Goal: Transaction & Acquisition: Purchase product/service

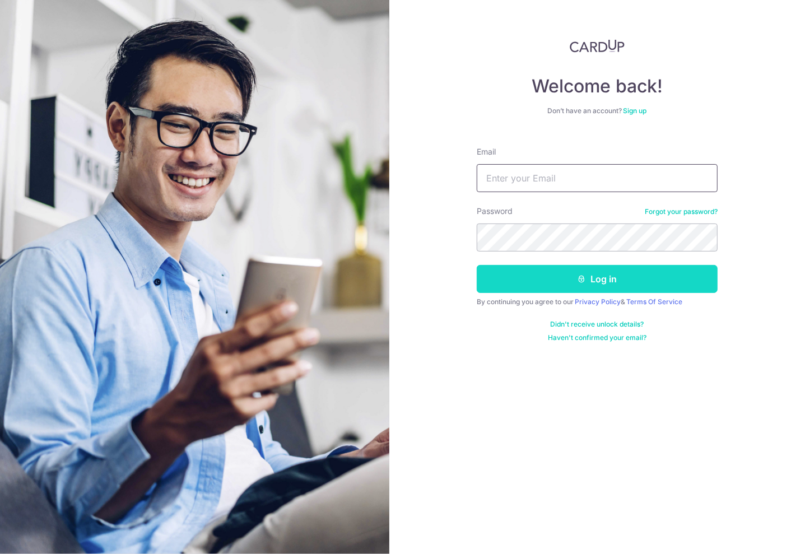
type input "[DOMAIN_NAME][EMAIL_ADDRESS][DOMAIN_NAME]"
click at [563, 272] on button "Log in" at bounding box center [597, 279] width 241 height 28
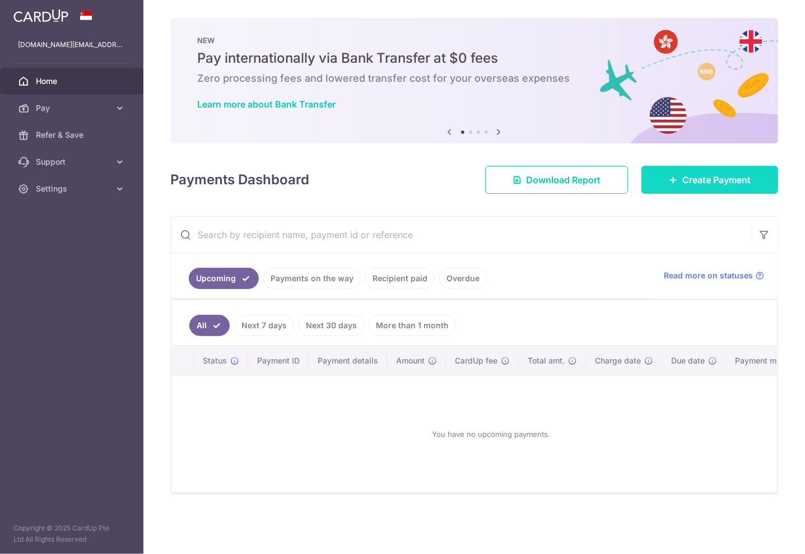
click at [716, 177] on span "Create Payment" at bounding box center [717, 179] width 68 height 13
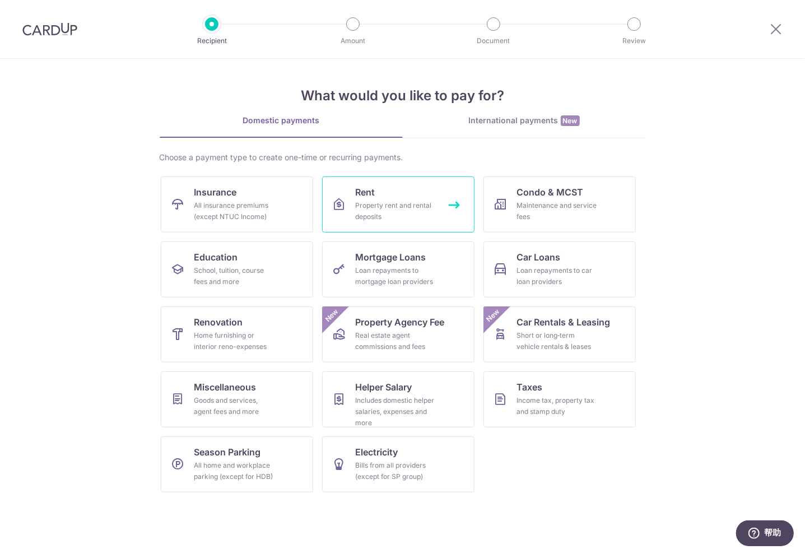
click at [364, 201] on div "Property rent and rental deposits" at bounding box center [396, 211] width 81 height 22
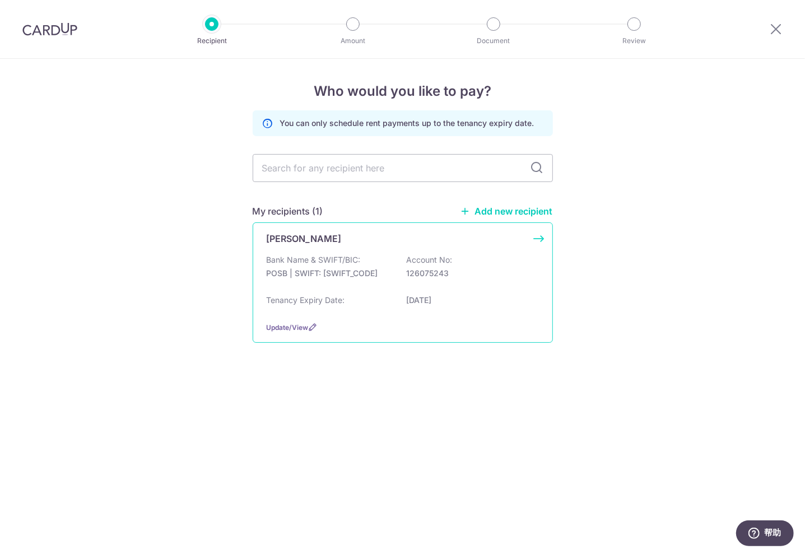
click at [389, 269] on p "POSB | SWIFT: DBSSSGSGXXX" at bounding box center [330, 273] width 126 height 11
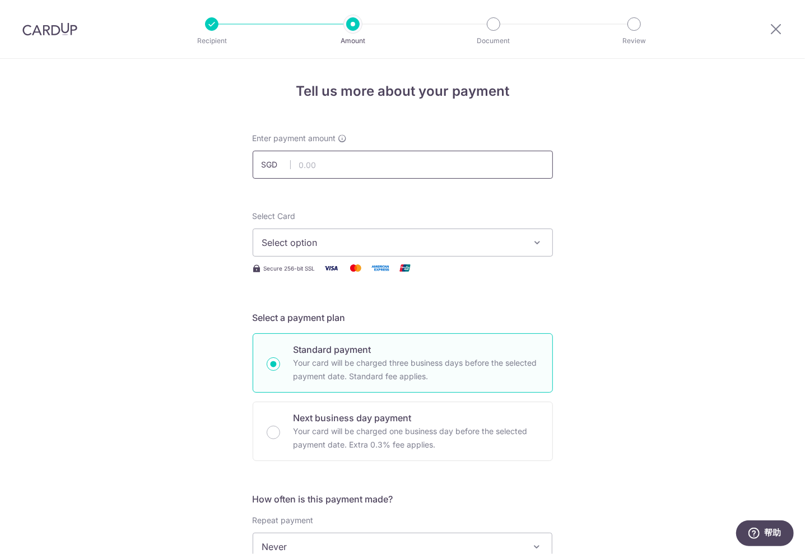
click at [431, 161] on input "text" at bounding box center [403, 165] width 300 height 28
type input "3,800.00"
click at [432, 252] on button "Select option" at bounding box center [403, 243] width 300 height 28
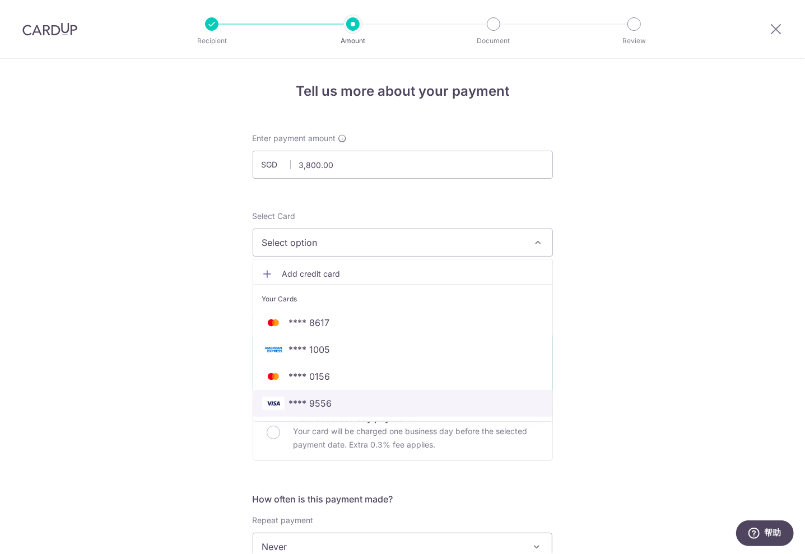
click at [358, 397] on span "**** 9556" at bounding box center [402, 403] width 281 height 13
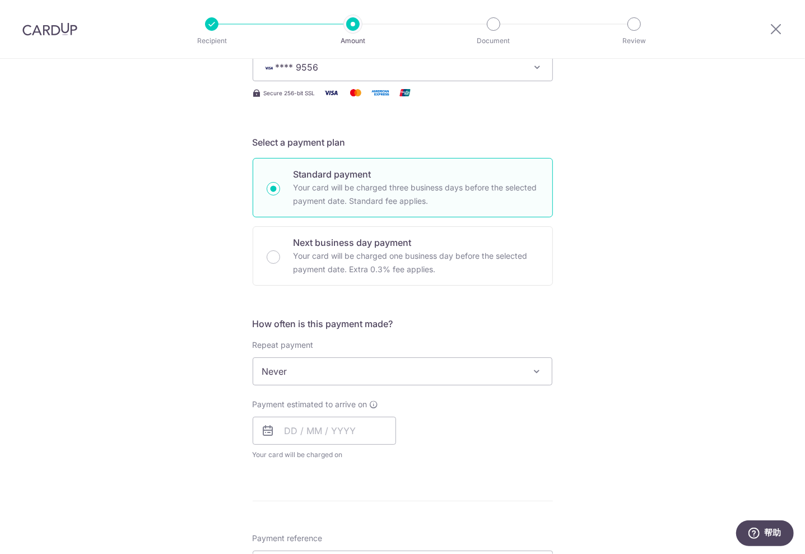
scroll to position [216, 0]
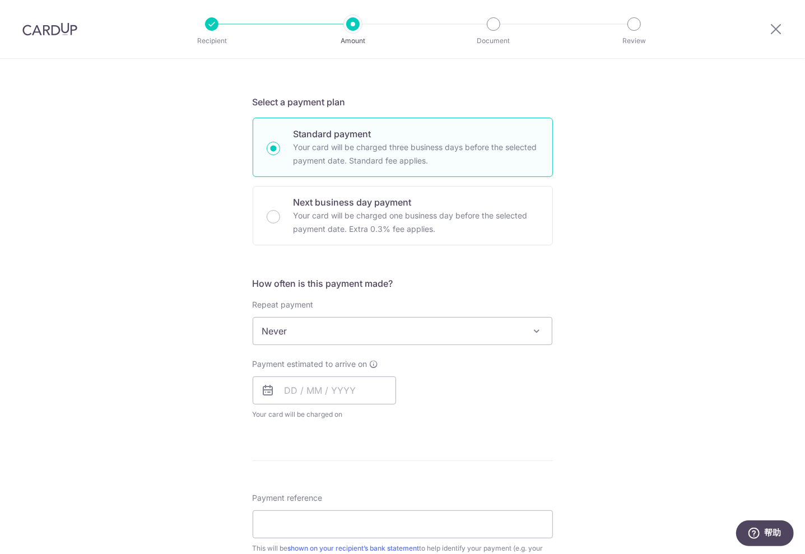
click at [327, 337] on span "Never" at bounding box center [402, 331] width 299 height 27
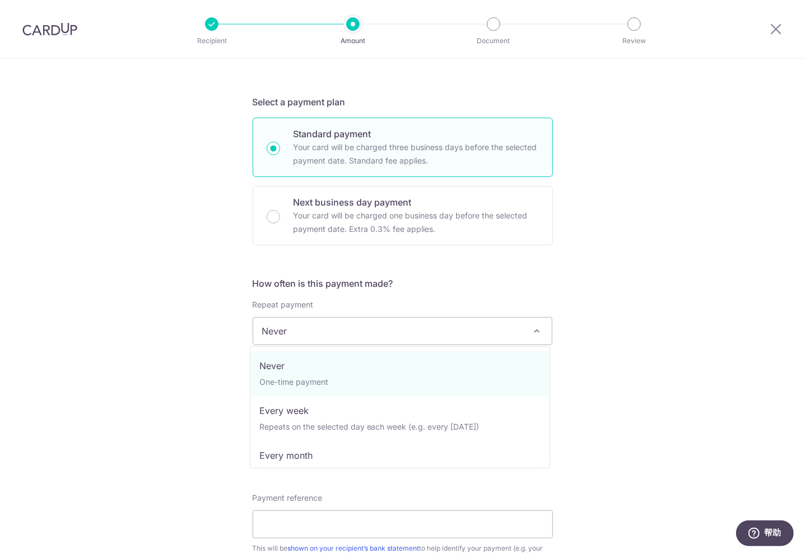
click at [327, 337] on span "Never" at bounding box center [402, 331] width 299 height 27
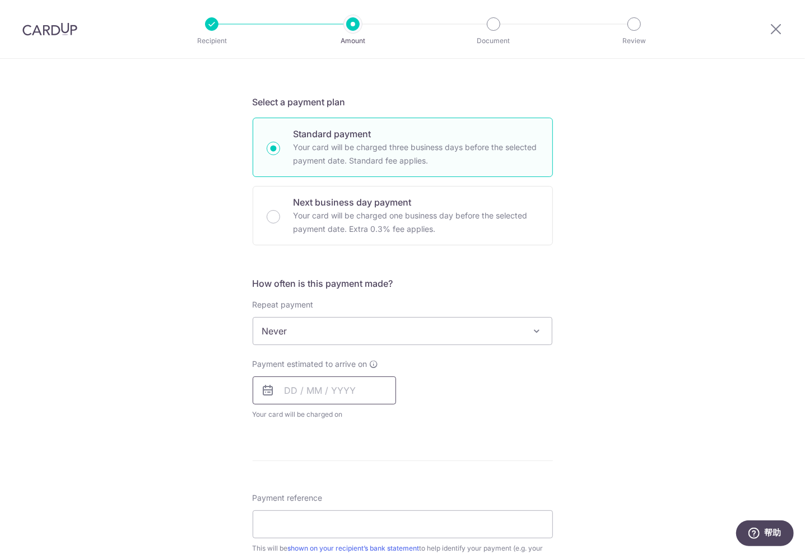
click at [318, 396] on input "text" at bounding box center [324, 391] width 143 height 28
click at [265, 471] on table "Sun Mon Tue Wed Thu Fri Sat 1 2 3 4 5 6 7 8 9 10 11 12 13 14 15 16 17 18 19 20 …" at bounding box center [342, 504] width 157 height 134
click at [477, 392] on div "Payment estimated to arrive on Prev Next Sep Oct Nov Dec 2025 2026 2027 2028 20…" at bounding box center [403, 390] width 314 height 62
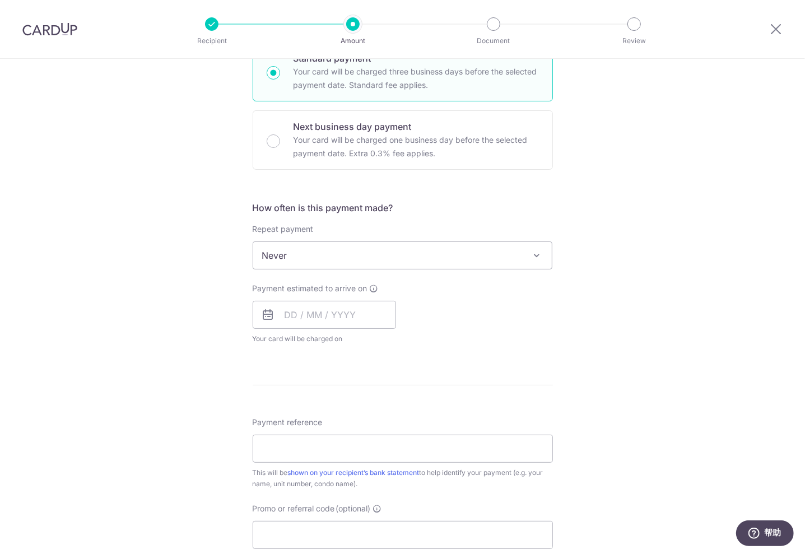
scroll to position [331, 0]
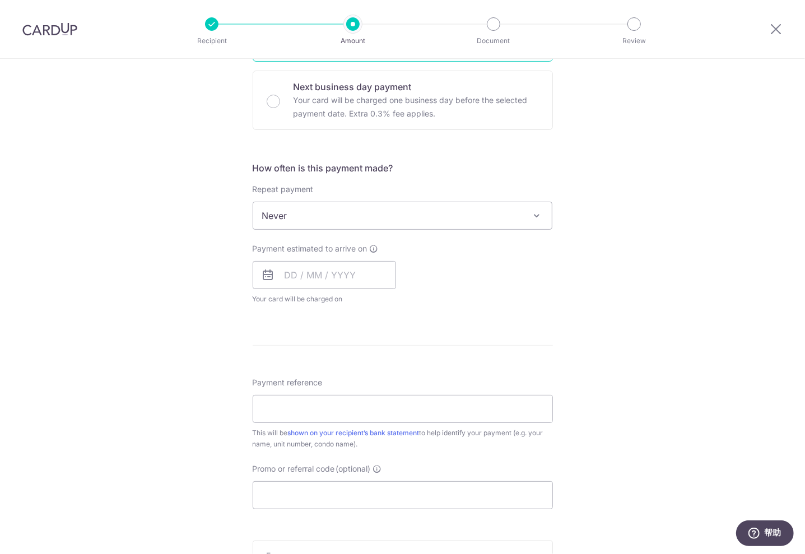
click at [170, 183] on div "Tell us more about your payment Enter payment amount SGD 3,800.00 3800.00 Selec…" at bounding box center [402, 235] width 805 height 1014
click at [777, 21] on div at bounding box center [776, 29] width 58 height 58
click at [777, 27] on icon at bounding box center [775, 29] width 13 height 14
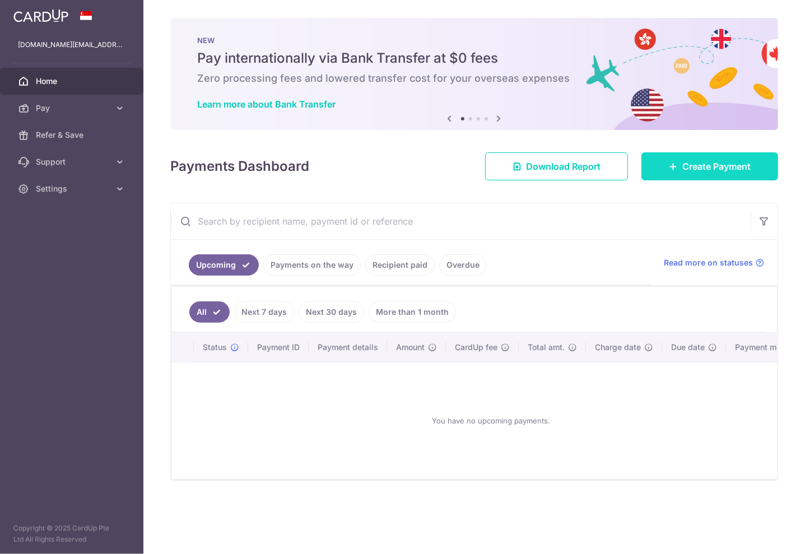
click at [714, 155] on link "Create Payment" at bounding box center [710, 166] width 137 height 28
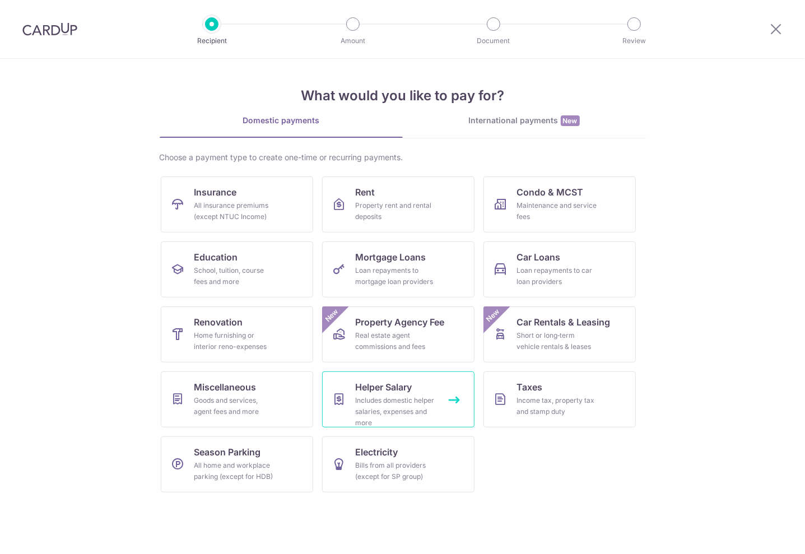
click at [425, 410] on div "Includes domestic helper salaries, expenses and more" at bounding box center [396, 412] width 81 height 34
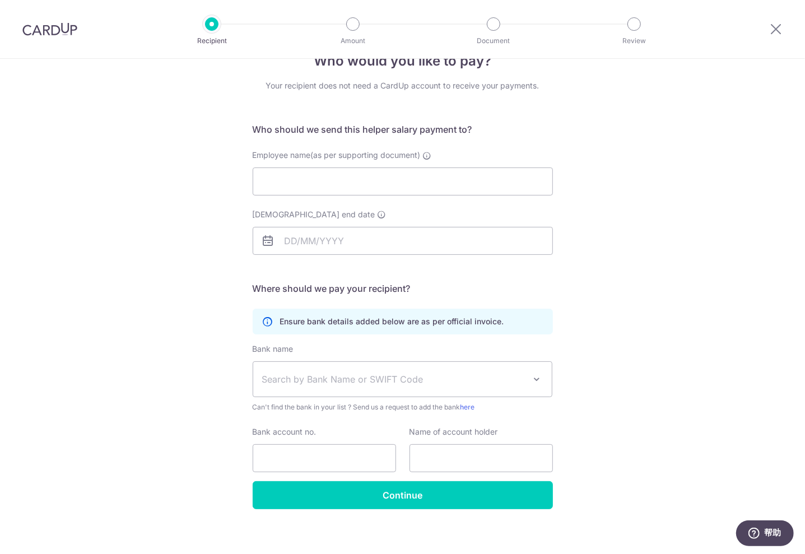
scroll to position [38, 0]
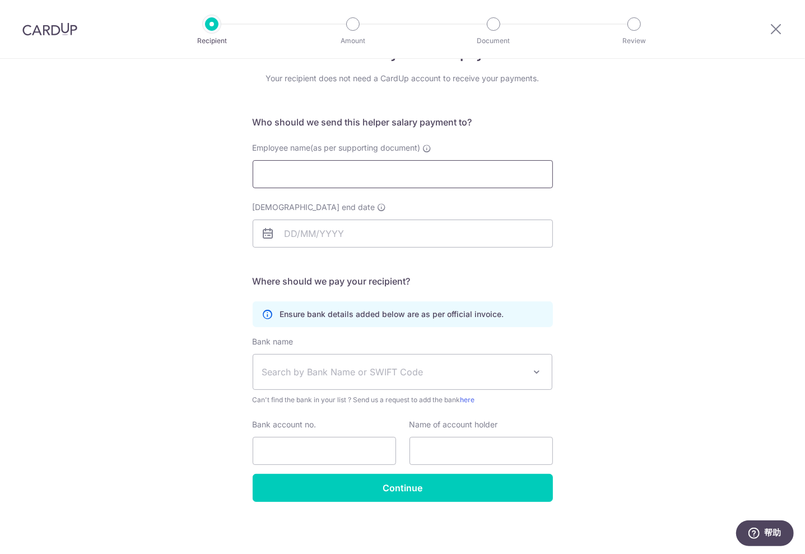
click at [370, 174] on input "Employee name(as per supporting document)" at bounding box center [403, 174] width 300 height 28
type input "wenjiao zhai"
click at [368, 231] on input "Employment contract end date" at bounding box center [403, 234] width 300 height 28
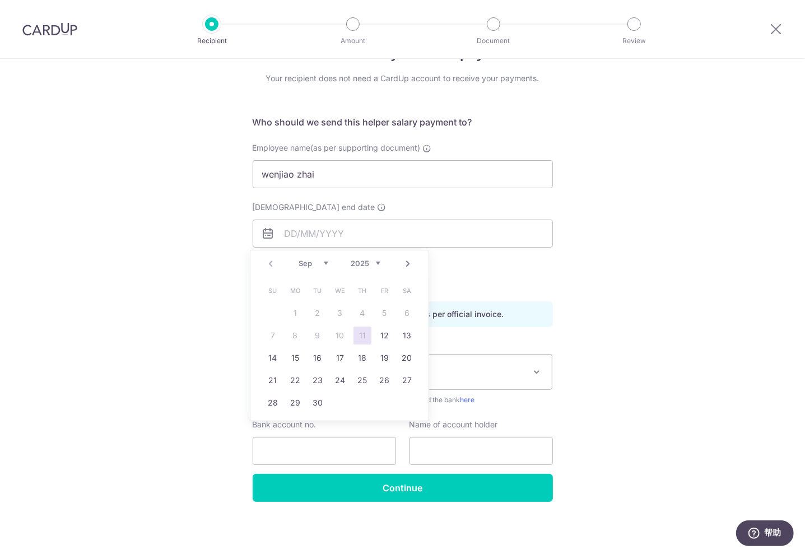
click at [310, 264] on select "Sep Oct Nov Dec" at bounding box center [314, 263] width 30 height 9
click at [402, 359] on link "20" at bounding box center [407, 358] width 18 height 18
type input "20/12/2025"
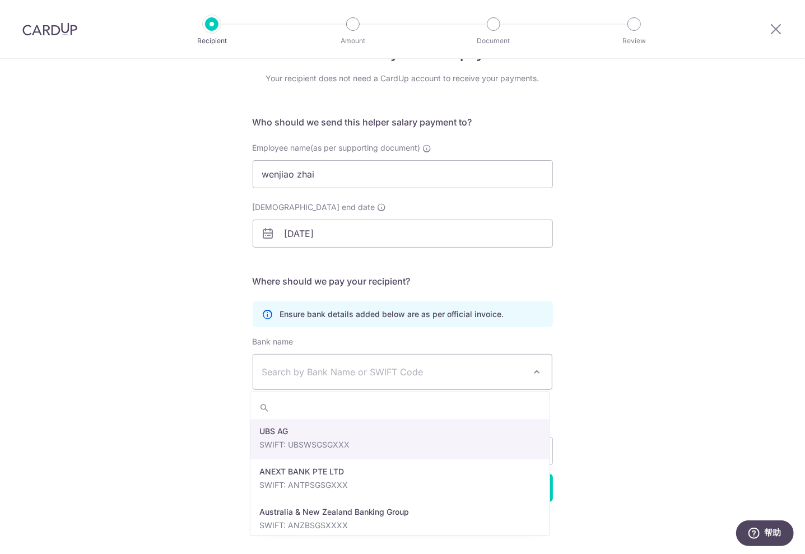
click at [324, 355] on span "Search by Bank Name or SWIFT Code" at bounding box center [402, 372] width 299 height 35
click at [317, 410] on input "search" at bounding box center [399, 408] width 299 height 22
type input "DBS"
select select "6"
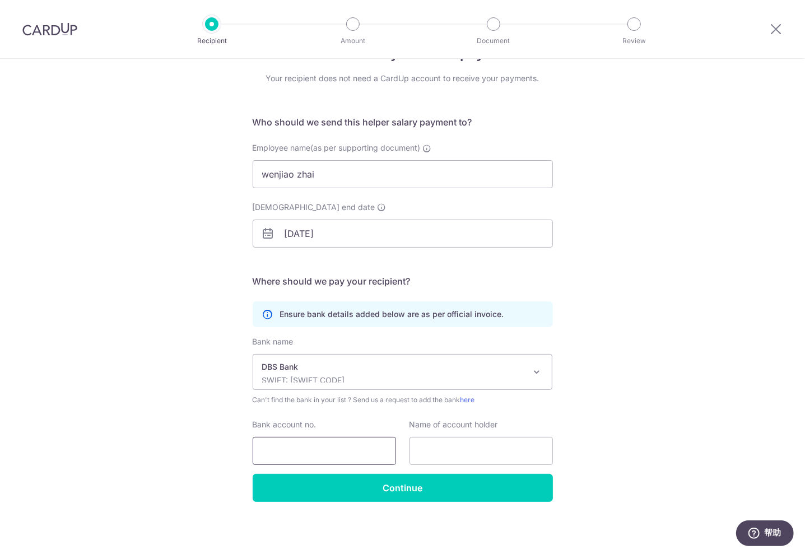
click at [309, 455] on input "Bank account no." at bounding box center [324, 451] width 143 height 28
click at [333, 453] on input "Bank account no." at bounding box center [324, 451] width 143 height 28
click at [486, 362] on p "DBS Bank" at bounding box center [393, 366] width 263 height 11
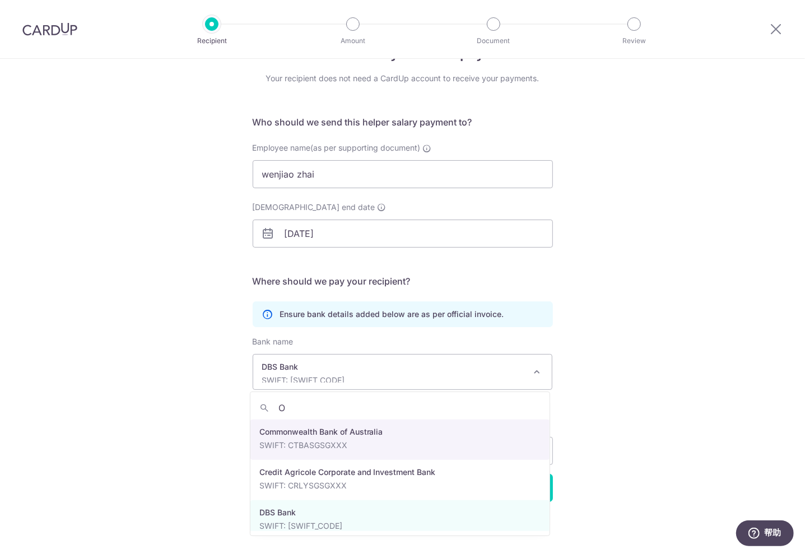
scroll to position [0, 0]
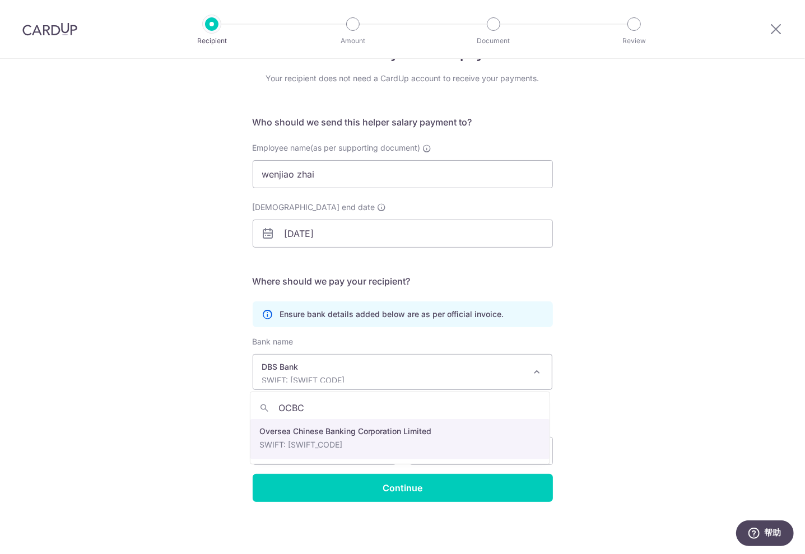
type input "OCBC"
select select "12"
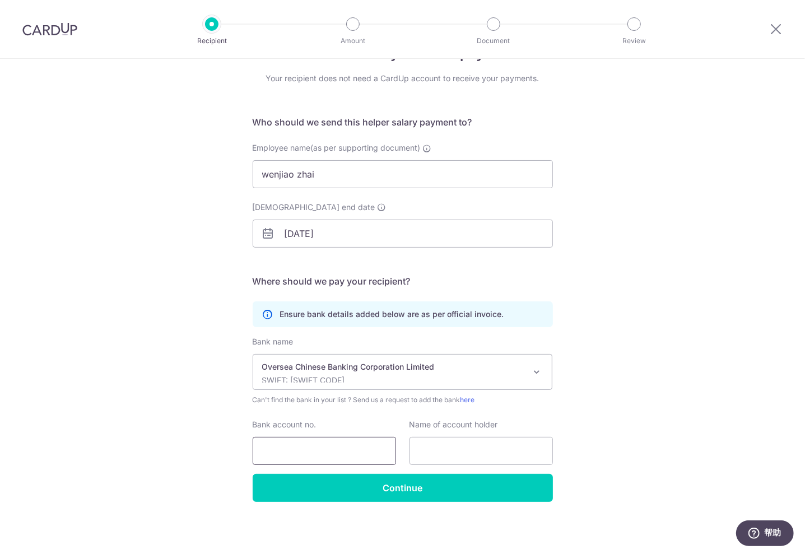
click at [305, 449] on input "Bank account no." at bounding box center [324, 451] width 143 height 28
type input "628821159001"
click at [467, 451] on input "text" at bounding box center [481, 451] width 143 height 28
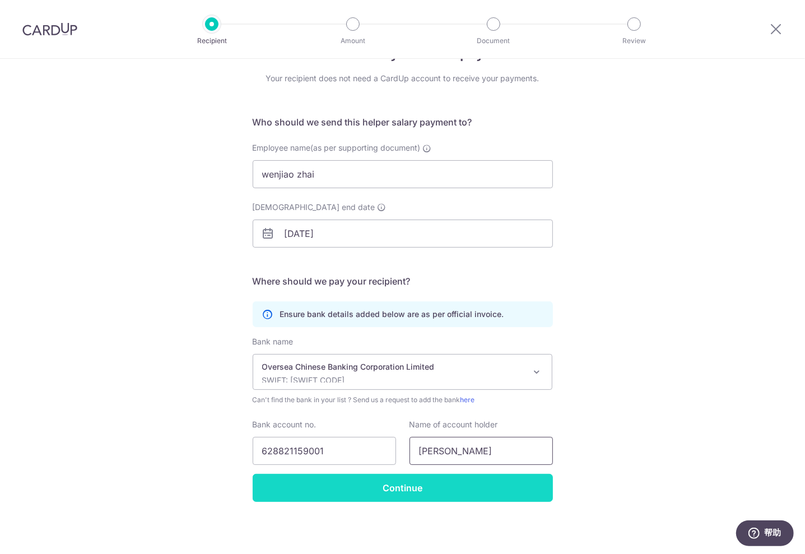
type input "Zhai Wenjiao"
click at [408, 483] on input "Continue" at bounding box center [403, 488] width 300 height 28
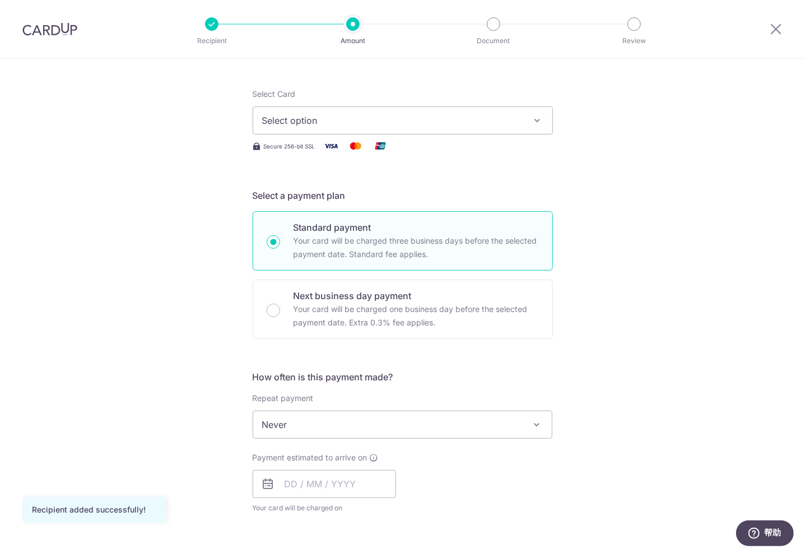
scroll to position [43, 0]
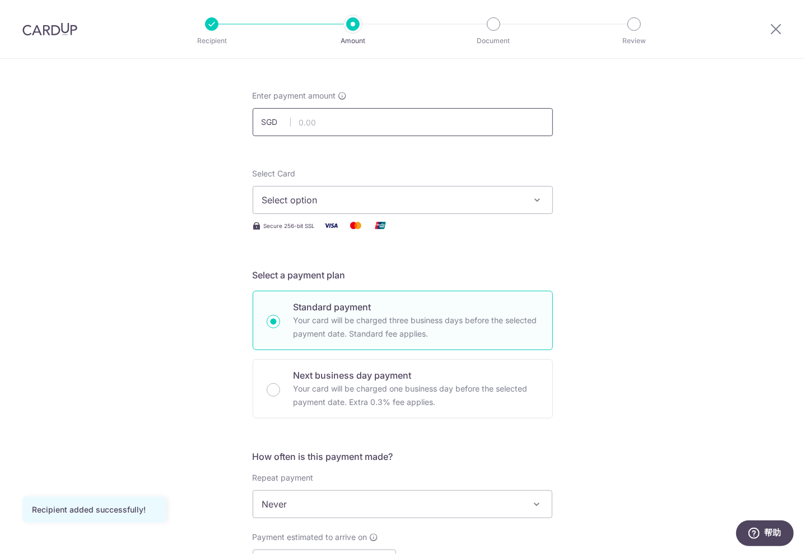
click at [463, 130] on input "text" at bounding box center [403, 122] width 300 height 28
type input "1,300.00"
click at [516, 201] on span "Select option" at bounding box center [392, 199] width 261 height 13
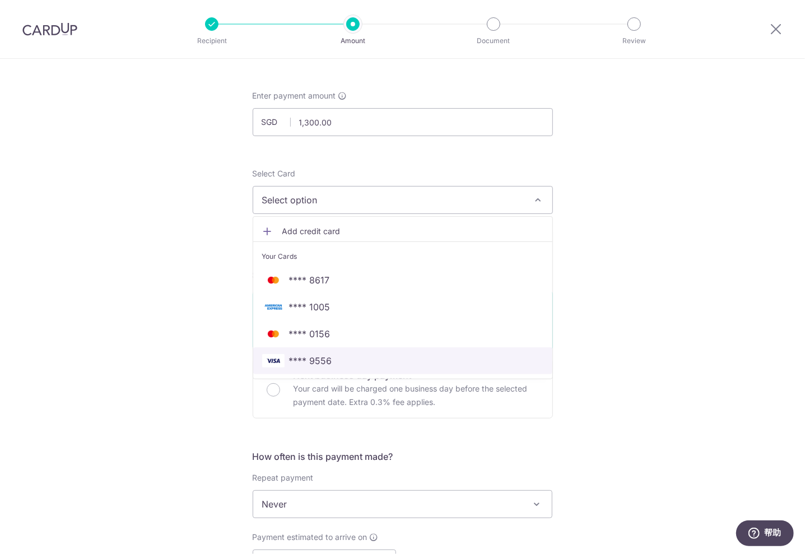
click at [370, 359] on span "**** 9556" at bounding box center [402, 360] width 281 height 13
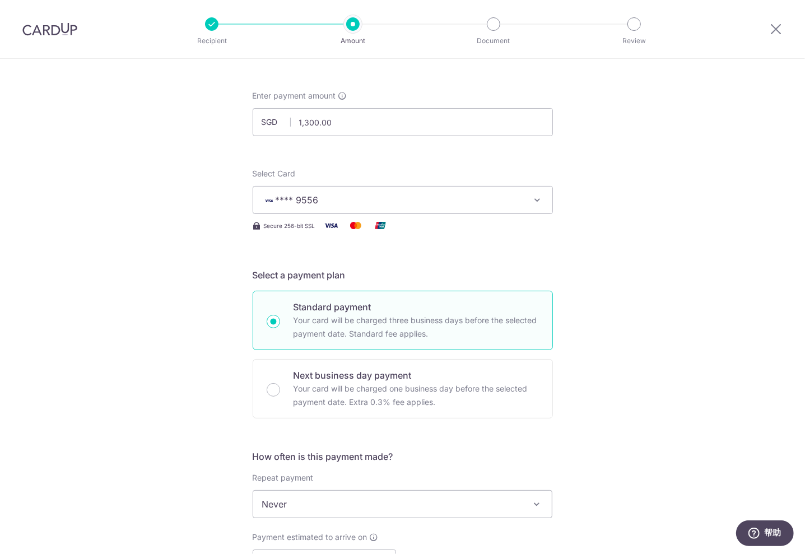
click at [180, 347] on div "Tell us more about your payment Enter payment amount SGD 1,300.00 1300.00 Recip…" at bounding box center [402, 523] width 805 height 1014
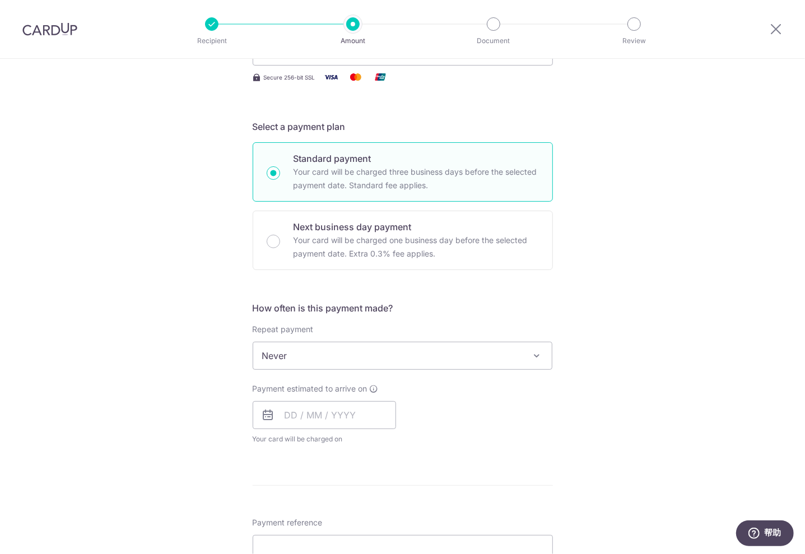
scroll to position [269, 0]
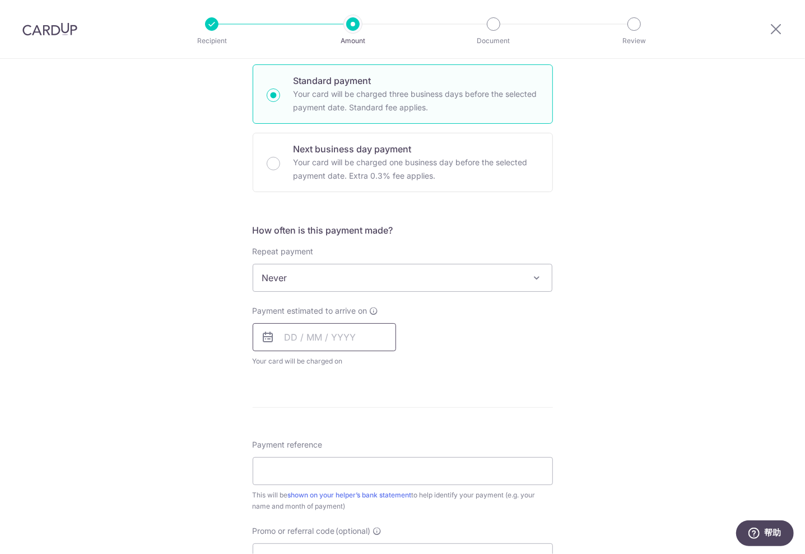
click at [329, 337] on input "text" at bounding box center [324, 337] width 143 height 28
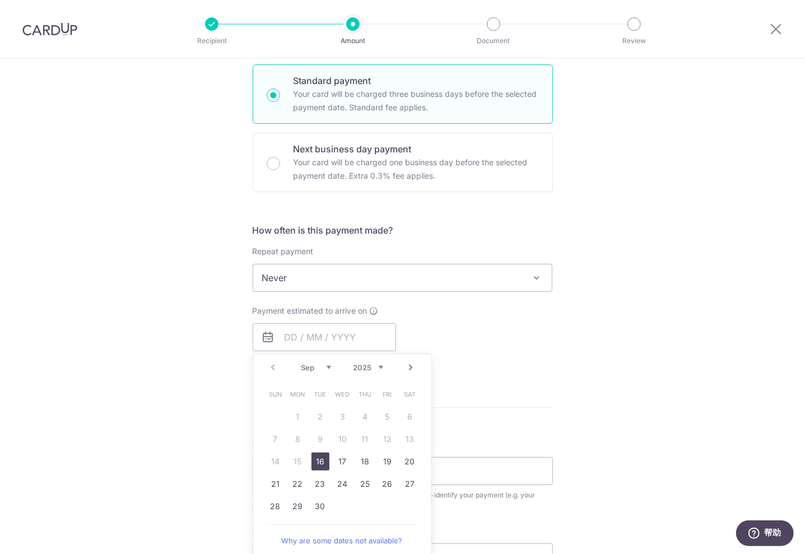
click at [522, 386] on form "Enter payment amount SGD 1,300.00 1300.00 Recipient added successfully! Select …" at bounding box center [403, 307] width 300 height 887
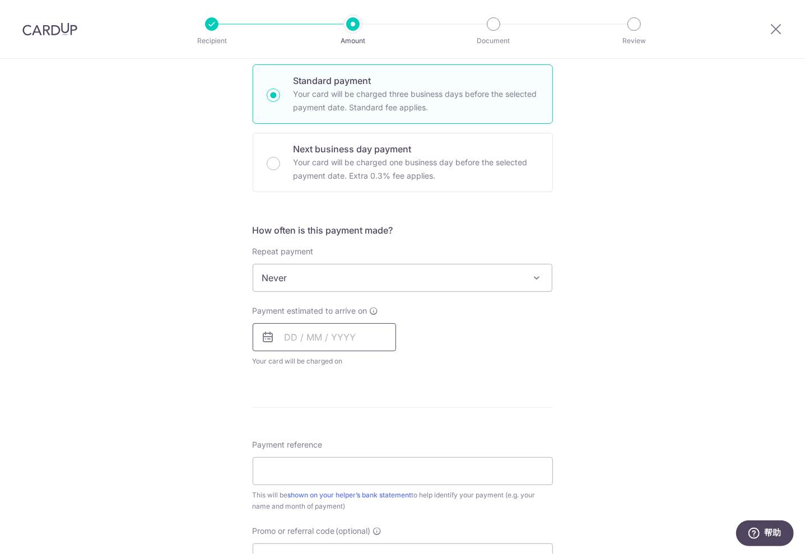
click at [287, 330] on input "text" at bounding box center [324, 337] width 143 height 28
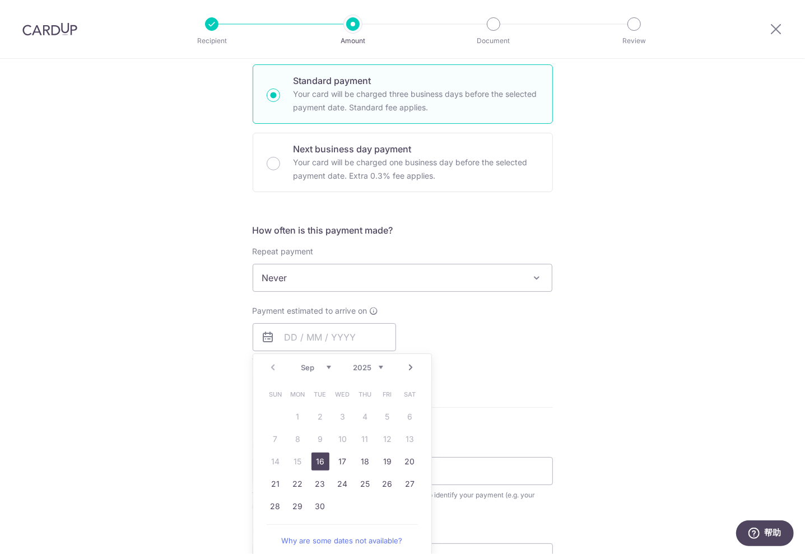
click at [322, 467] on link "16" at bounding box center [321, 462] width 18 height 18
type input "[DATE]"
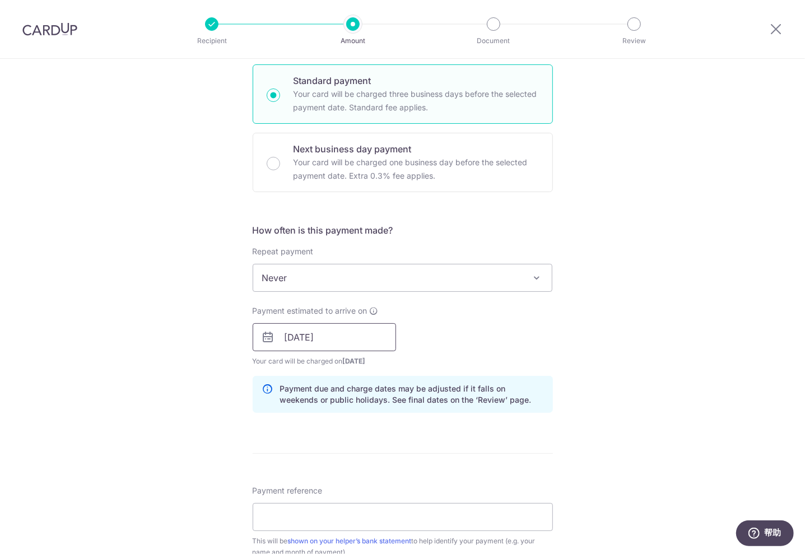
click at [356, 331] on input "[DATE]" at bounding box center [324, 337] width 143 height 28
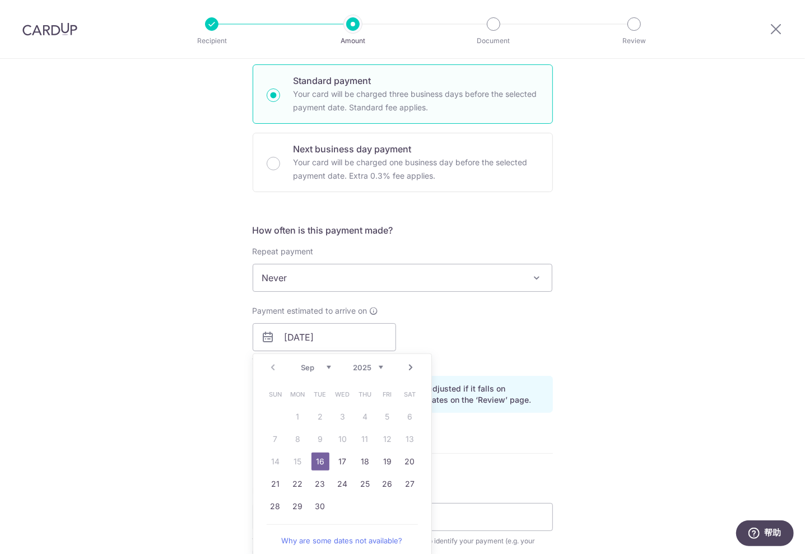
click at [573, 327] on div "Tell us more about your payment Enter payment amount SGD 1,300.00 1300.00 Recip…" at bounding box center [402, 320] width 805 height 1060
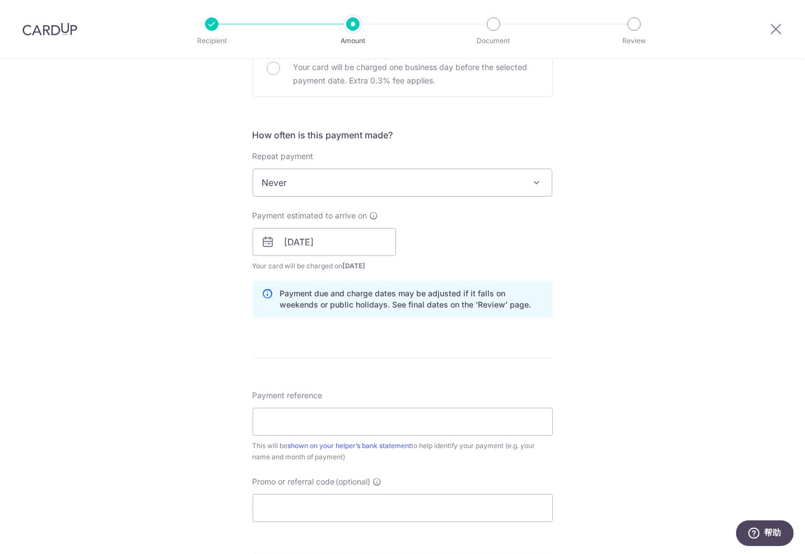
scroll to position [468, 0]
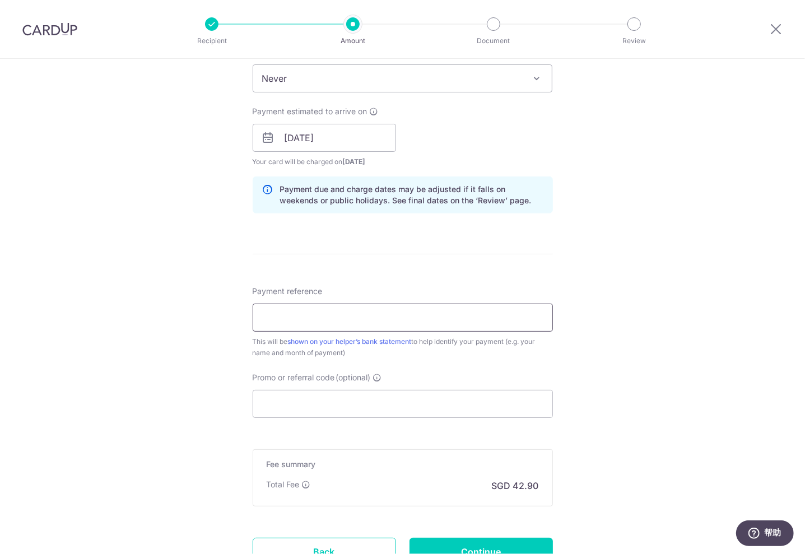
click at [432, 325] on input "Payment reference" at bounding box center [403, 318] width 300 height 28
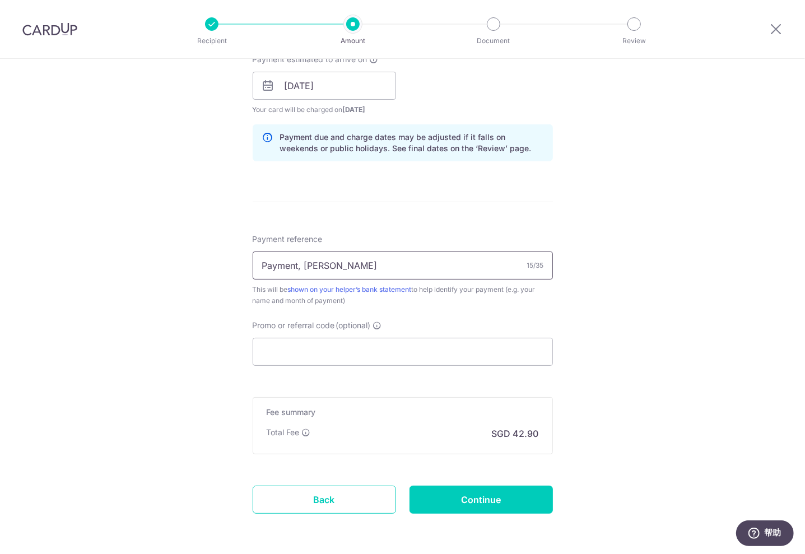
scroll to position [531, 0]
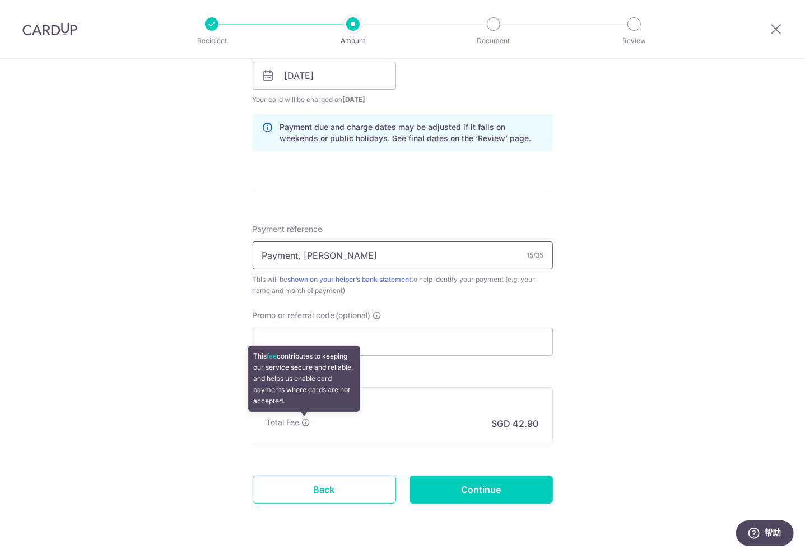
type input "Payment, Qi Wei"
click at [304, 420] on icon at bounding box center [306, 422] width 9 height 9
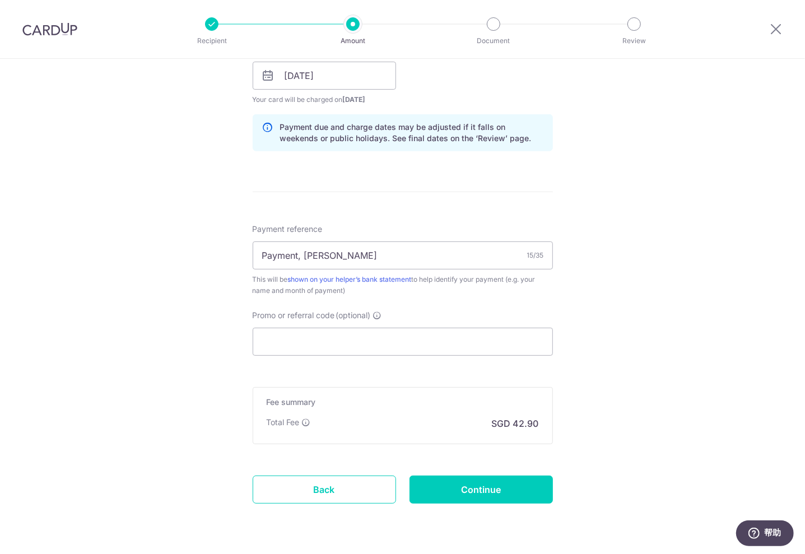
click at [660, 383] on div "Tell us more about your payment Enter payment amount SGD 1,300.00 1300.00 Recip…" at bounding box center [402, 58] width 805 height 1060
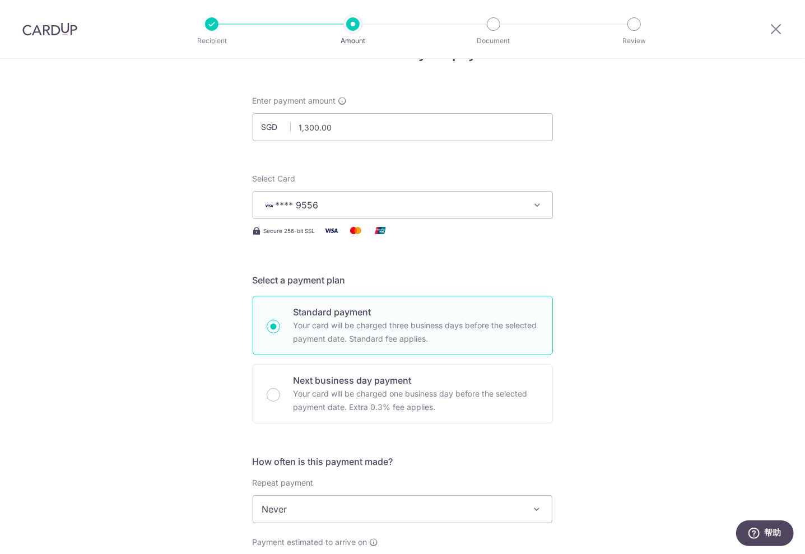
scroll to position [34, 0]
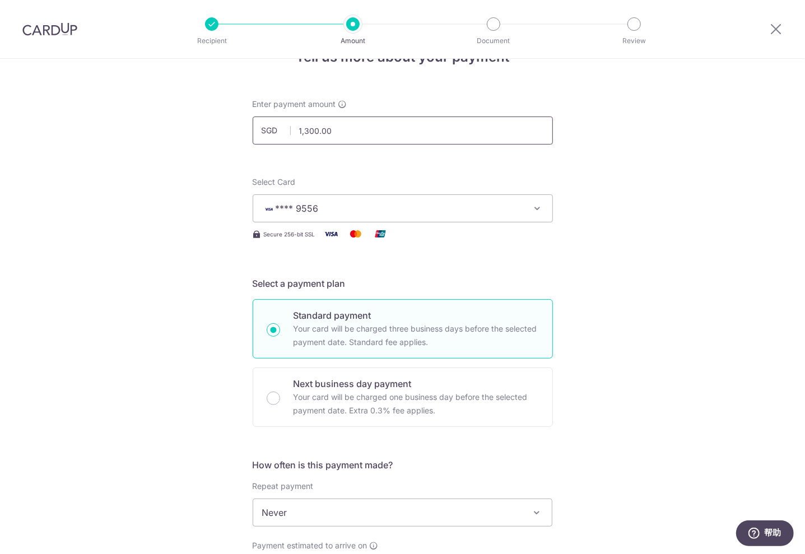
click at [346, 132] on input "1,300.00" at bounding box center [403, 131] width 300 height 28
click at [601, 263] on div "Tell us more about your payment Enter payment amount SGD 1500 1300.00 Recipient…" at bounding box center [402, 555] width 805 height 1060
type input "1,500.00"
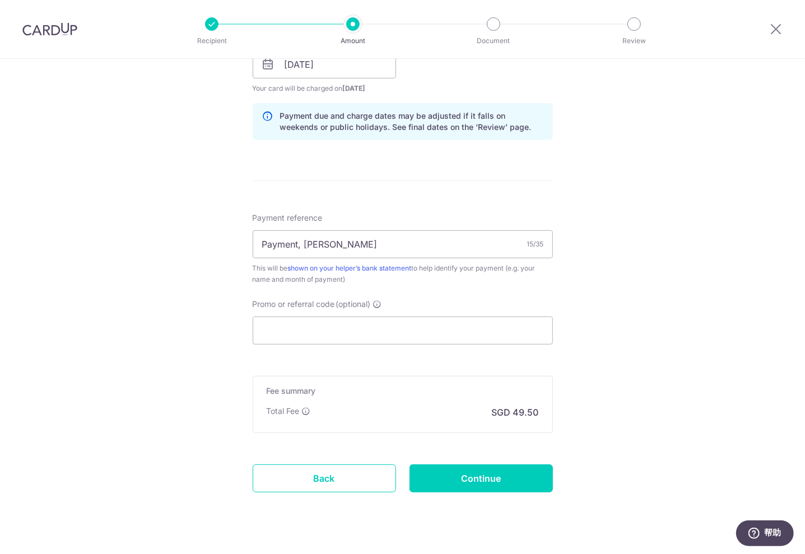
scroll to position [563, 0]
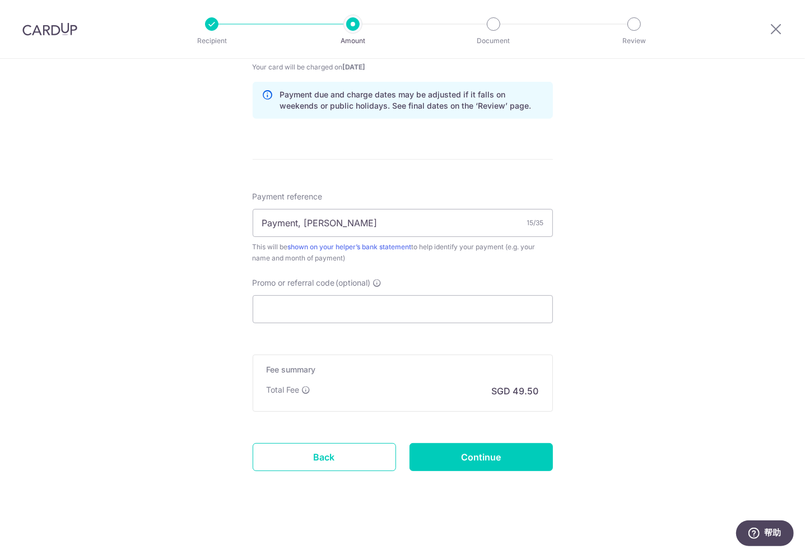
click at [653, 301] on div "Tell us more about your payment Enter payment amount SGD 1,500.00 1500.00 Recip…" at bounding box center [402, 26] width 805 height 1060
click at [55, 16] on div at bounding box center [50, 29] width 100 height 58
click at [52, 27] on img at bounding box center [49, 28] width 55 height 13
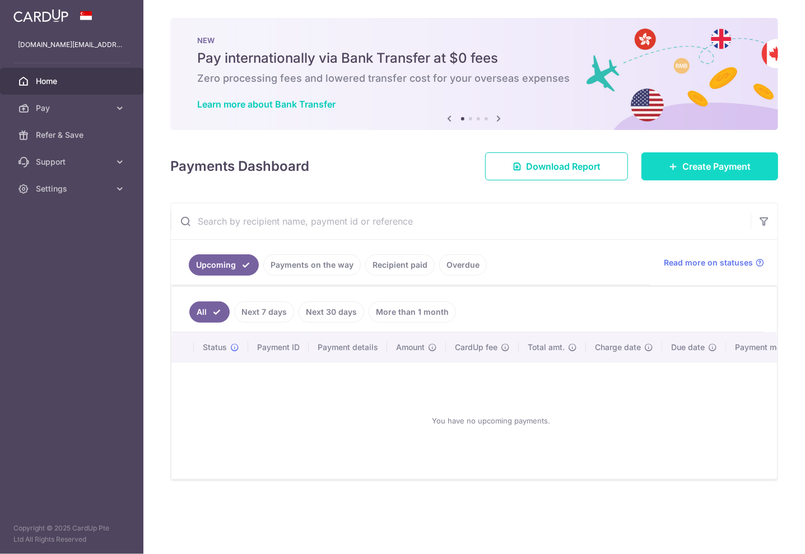
click at [723, 175] on link "Create Payment" at bounding box center [710, 166] width 137 height 28
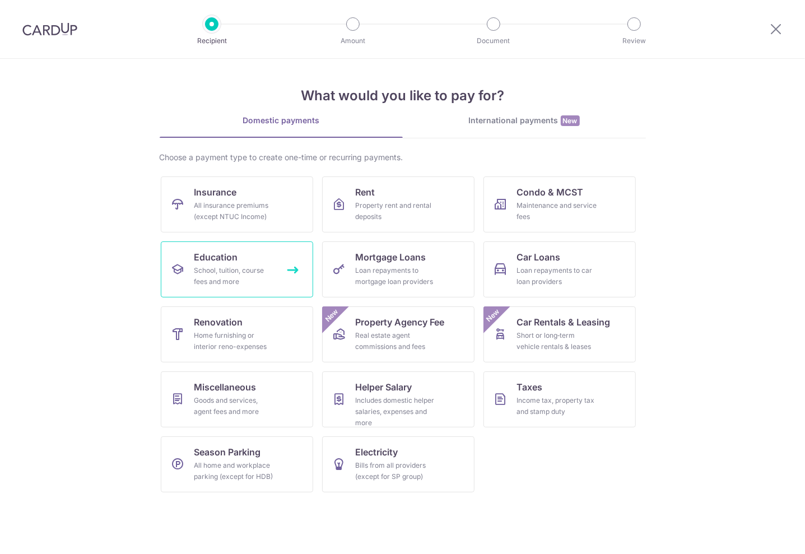
click at [248, 265] on div "School, tuition, course fees and more" at bounding box center [234, 276] width 81 height 22
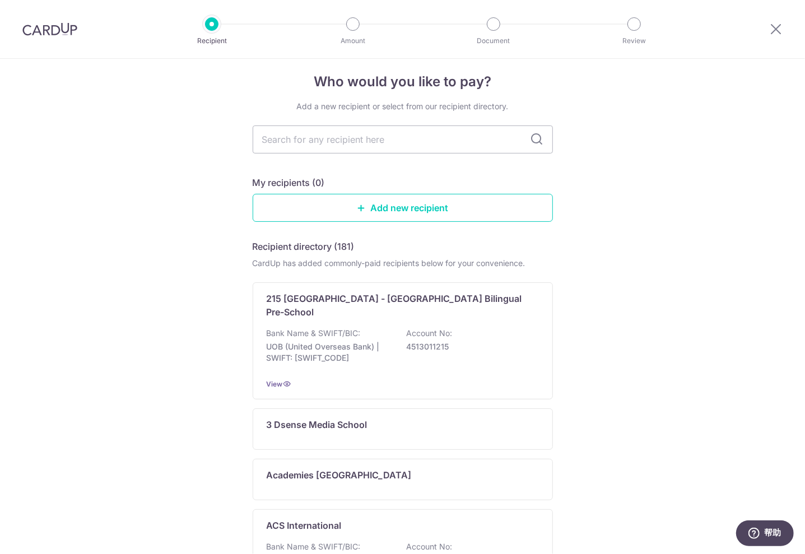
scroll to position [11, 0]
click at [377, 212] on link "Add new recipient" at bounding box center [403, 206] width 300 height 28
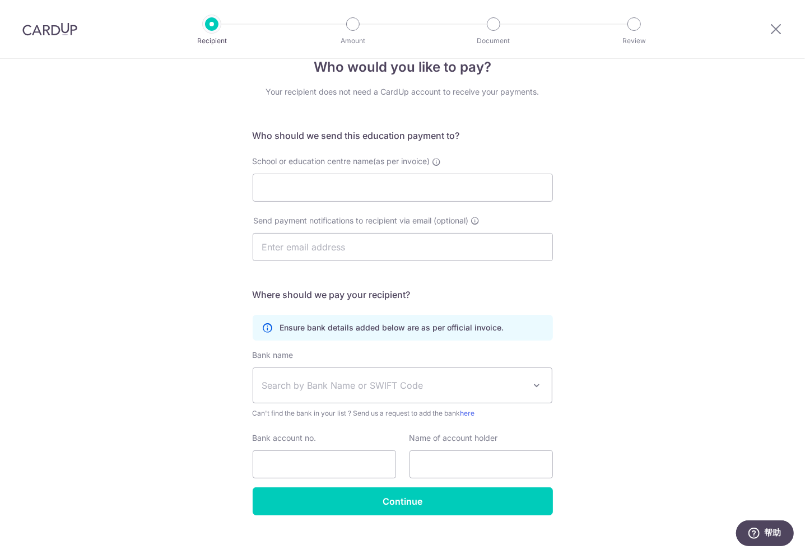
scroll to position [24, 0]
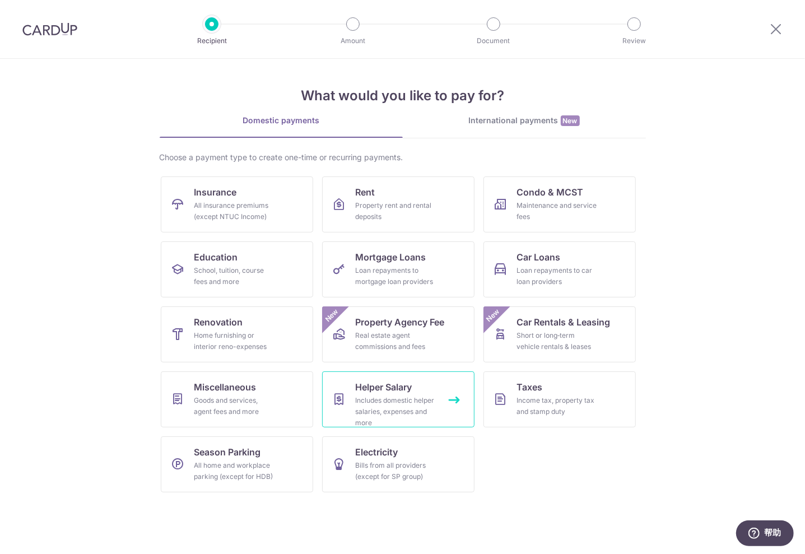
click at [432, 409] on div "Includes domestic helper salaries, expenses and more" at bounding box center [396, 412] width 81 height 34
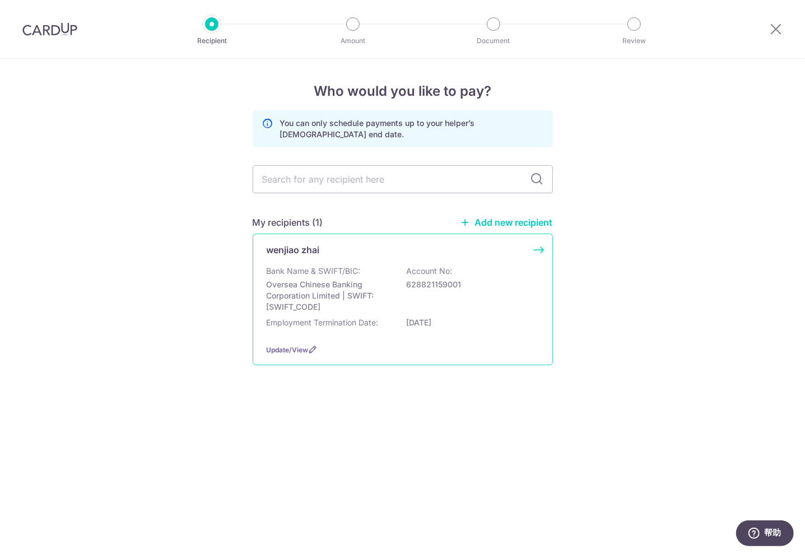
click at [463, 310] on div "Bank Name & SWIFT/BIC: Oversea Chinese Banking Corporation Limited | SWIFT: [SW…" at bounding box center [403, 289] width 272 height 47
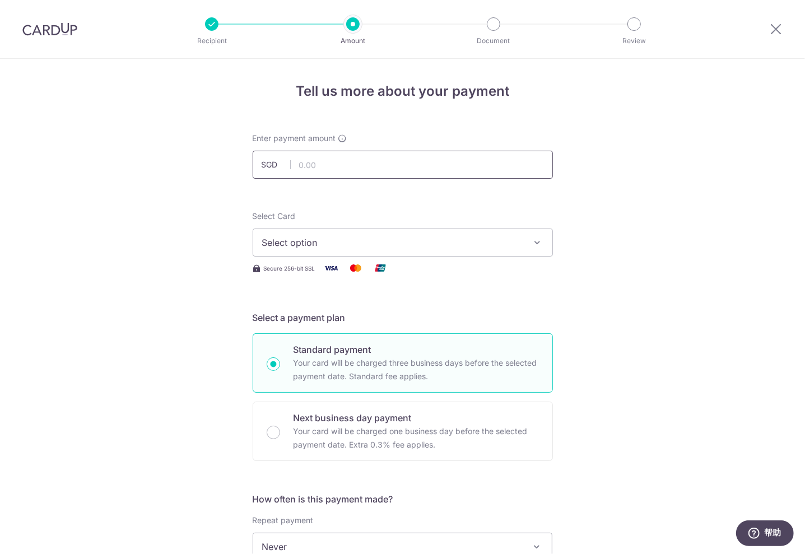
click at [410, 174] on input "text" at bounding box center [403, 165] width 300 height 28
type input "1,500.00"
click at [532, 245] on icon "button" at bounding box center [537, 242] width 11 height 11
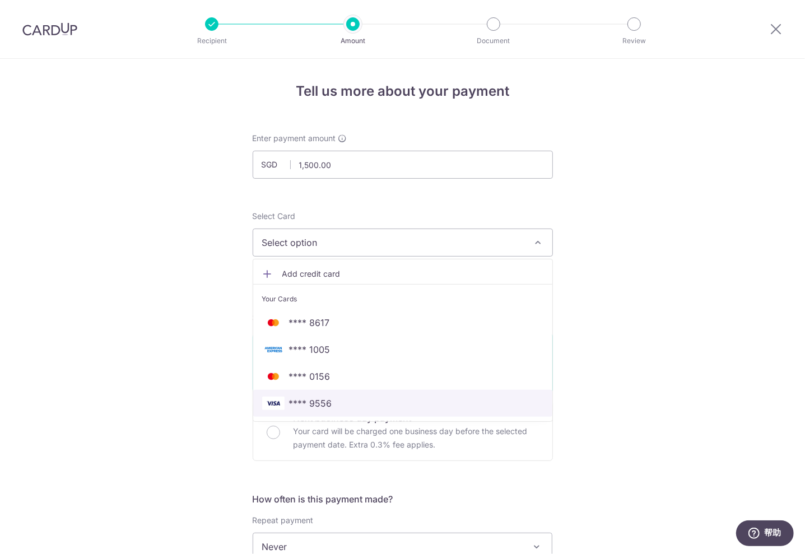
click at [417, 403] on span "**** 9556" at bounding box center [402, 403] width 281 height 13
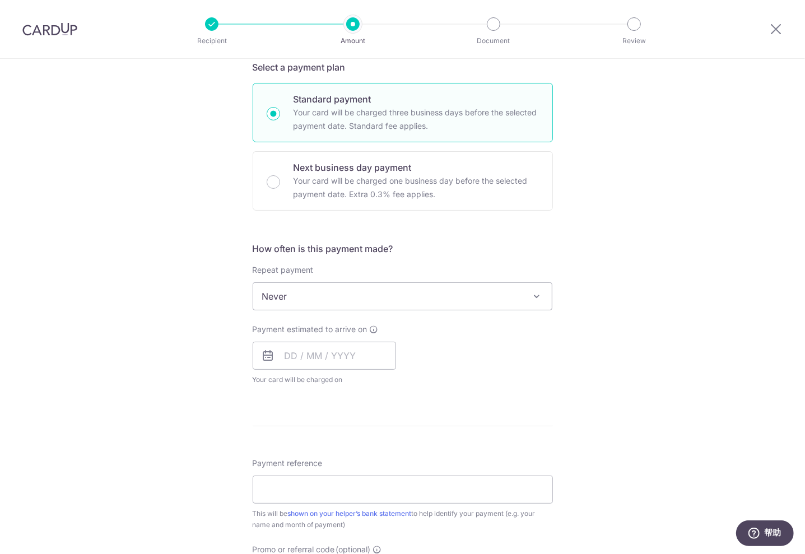
scroll to position [253, 0]
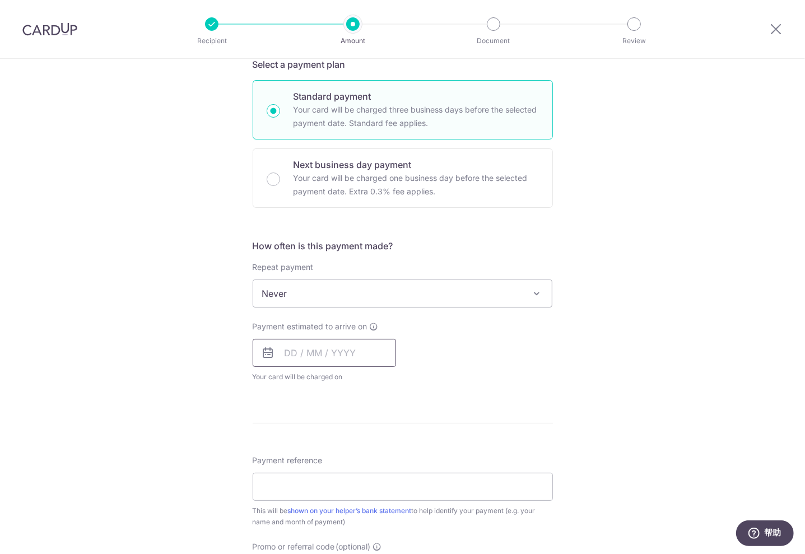
click at [318, 341] on input "text" at bounding box center [324, 353] width 143 height 28
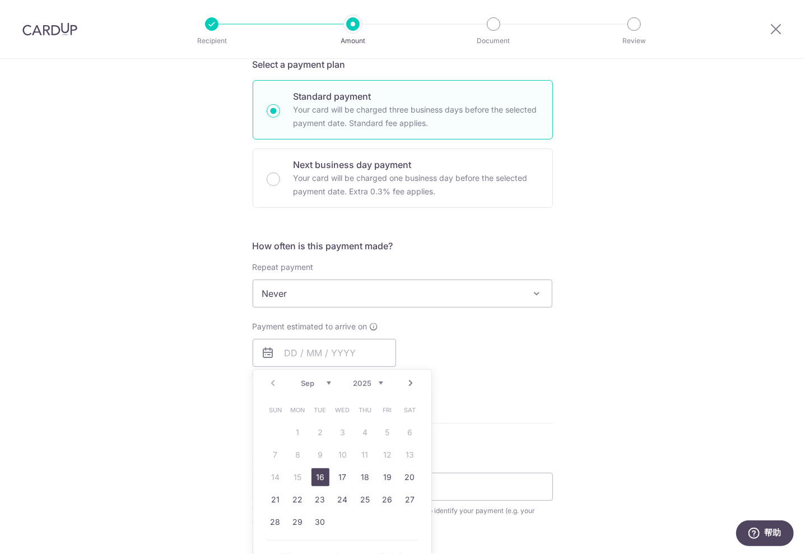
click at [272, 476] on table "Sun Mon Tue Wed Thu Fri Sat 1 2 3 4 5 6 7 8 9 10 11 12 13 14 15 16 17 18 19 20 …" at bounding box center [342, 466] width 157 height 134
click at [314, 476] on link "16" at bounding box center [321, 477] width 18 height 18
type input "16/09/2025"
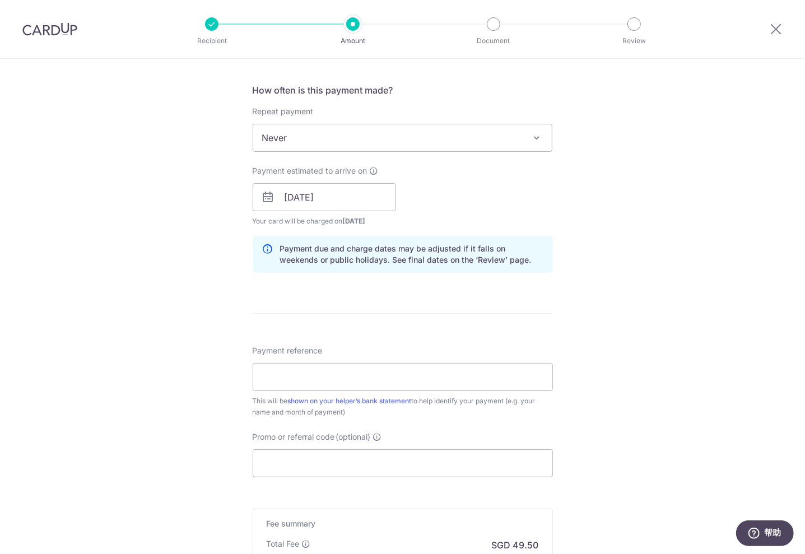
scroll to position [411, 0]
click at [411, 376] on input "Payment reference" at bounding box center [403, 375] width 300 height 28
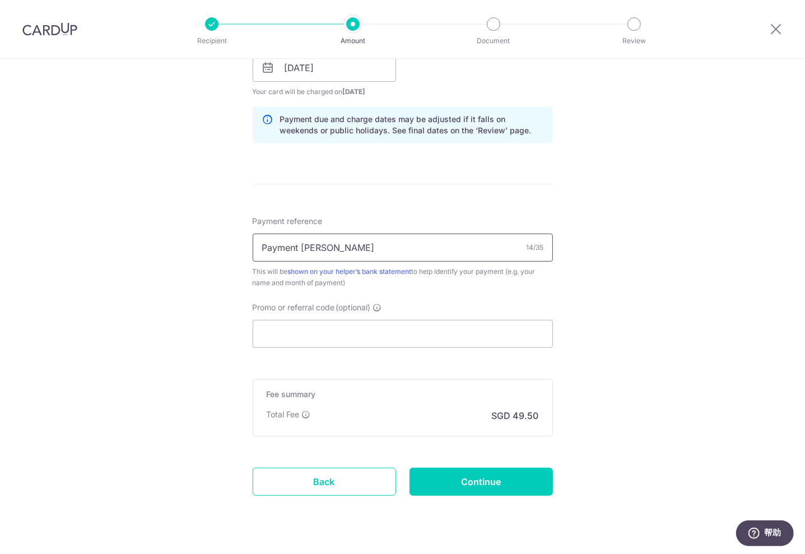
scroll to position [563, 0]
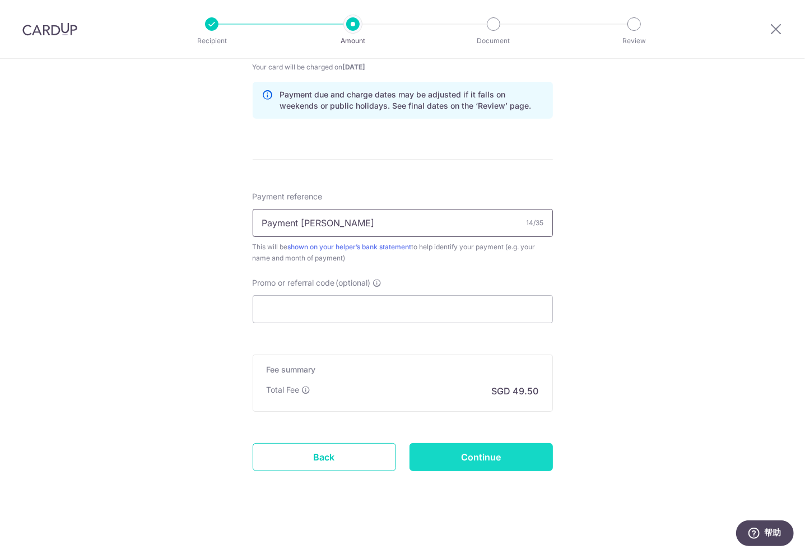
type input "Payment Wei Qi"
click at [485, 455] on input "Continue" at bounding box center [481, 457] width 143 height 28
type input "Create Schedule"
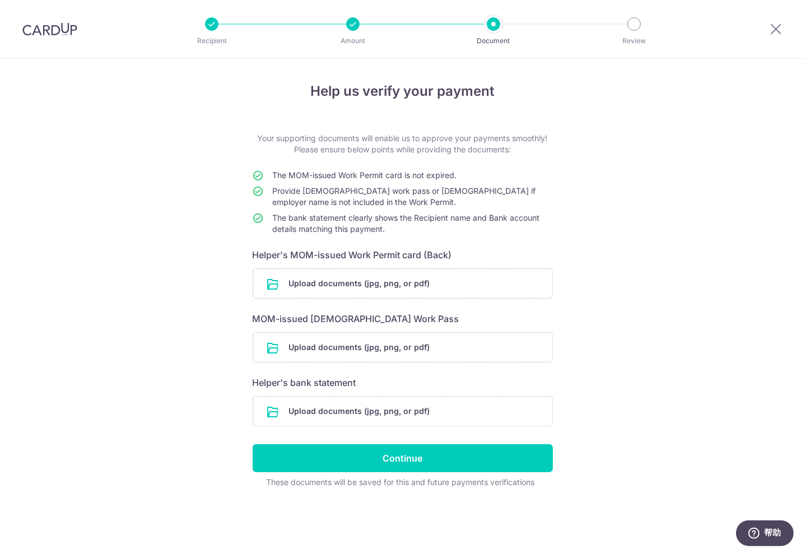
click at [579, 204] on div "Help us verify your payment Your supporting documents will enable us to approve…" at bounding box center [402, 306] width 805 height 495
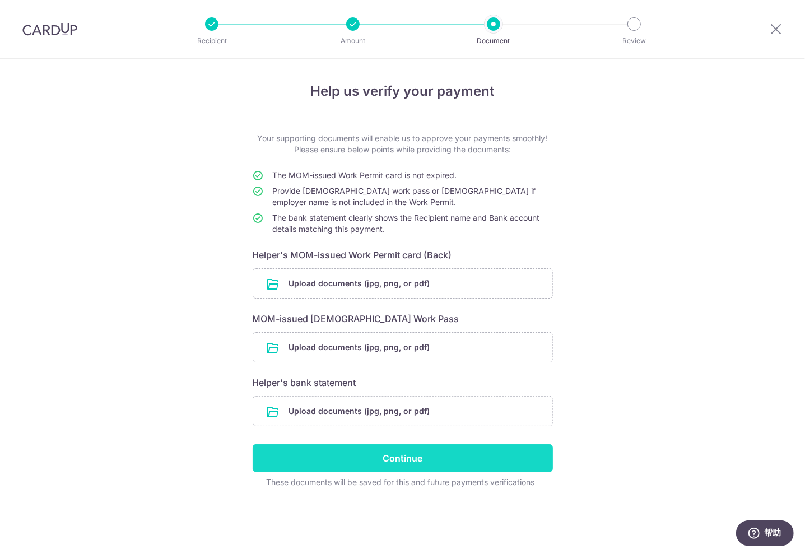
click at [405, 462] on input "Continue" at bounding box center [403, 458] width 300 height 28
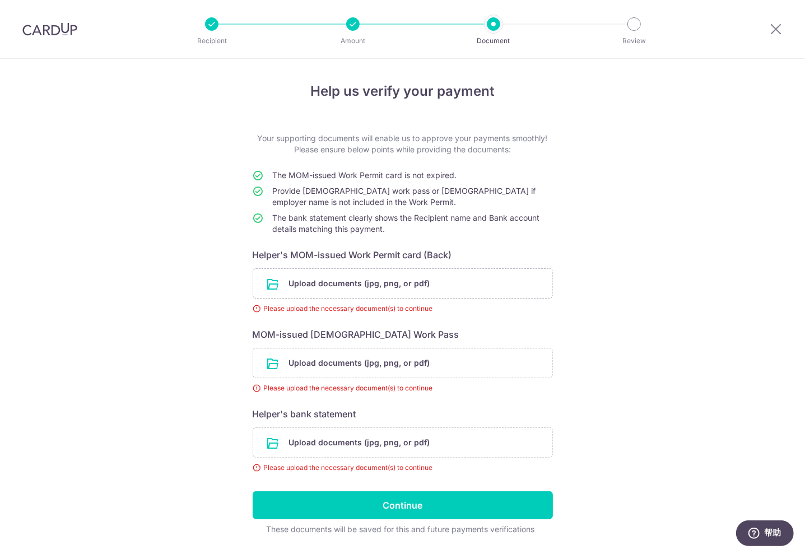
scroll to position [33, 0]
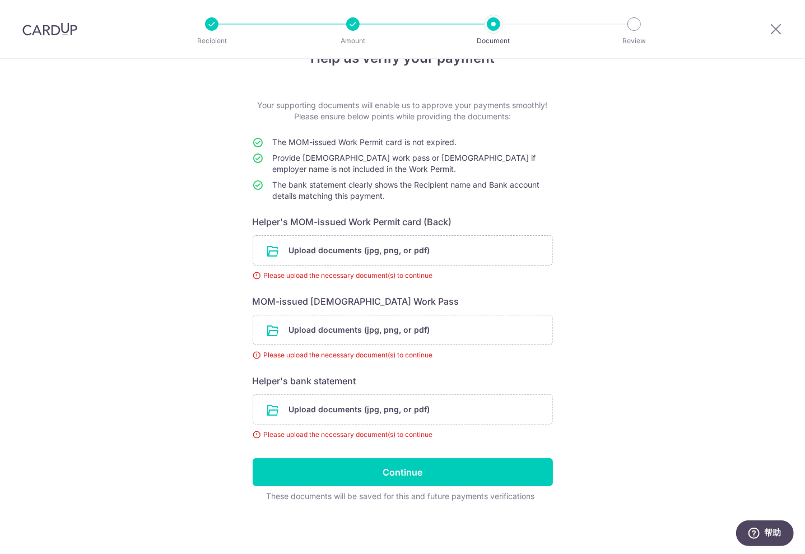
click at [604, 369] on div "Help us verify your payment Your supporting documents will enable us to approve…" at bounding box center [402, 290] width 805 height 529
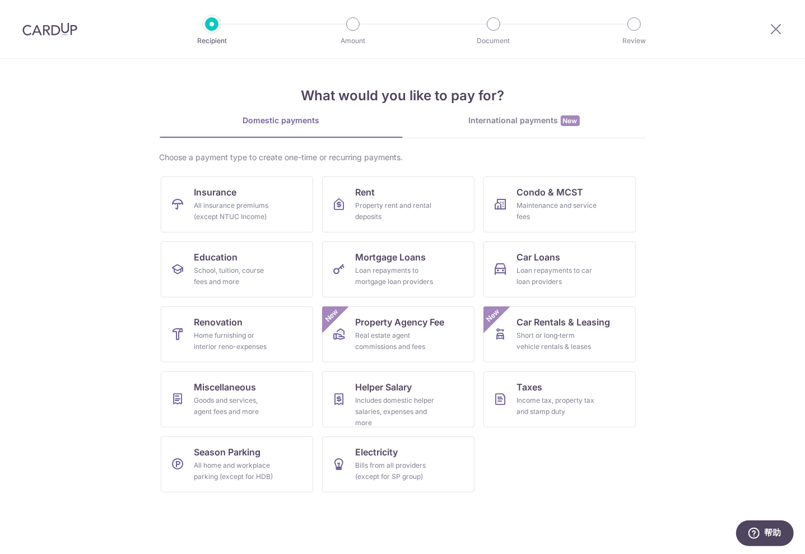
click at [637, 137] on link "International payments New" at bounding box center [524, 126] width 243 height 23
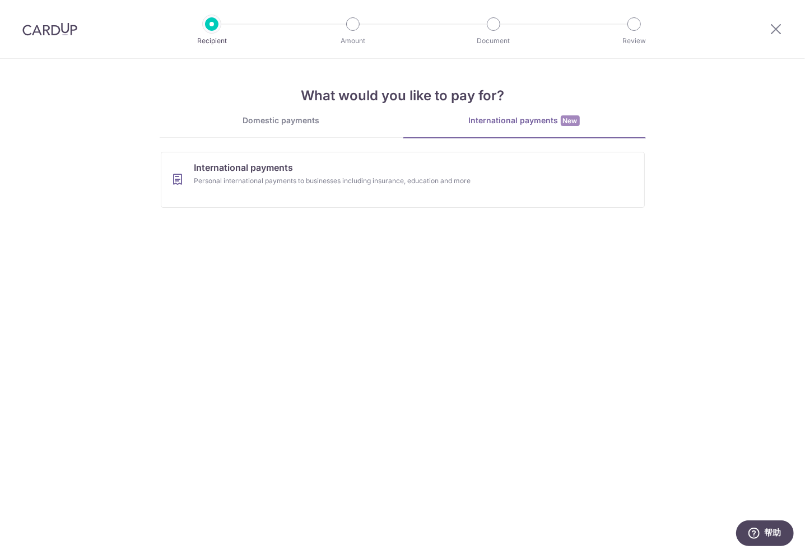
click at [519, 128] on link "International payments New" at bounding box center [524, 126] width 243 height 23
click at [354, 173] on link "International payments Personal international payments to businesses including …" at bounding box center [403, 180] width 484 height 56
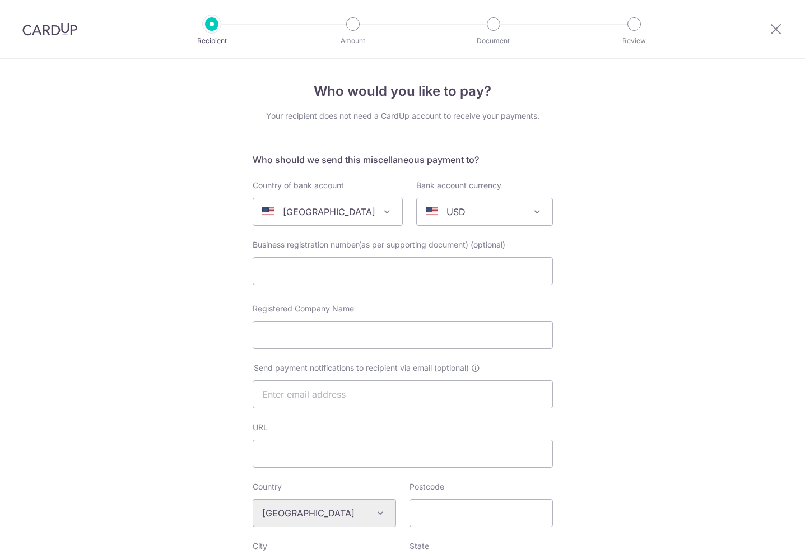
select select
click at [593, 208] on div "Who would you like to pay? Your recipient does not need a CardUp account to rec…" at bounding box center [402, 529] width 805 height 940
click at [297, 273] on input "text" at bounding box center [403, 271] width 300 height 28
click at [303, 331] on input "Registered Company Name" at bounding box center [403, 335] width 300 height 28
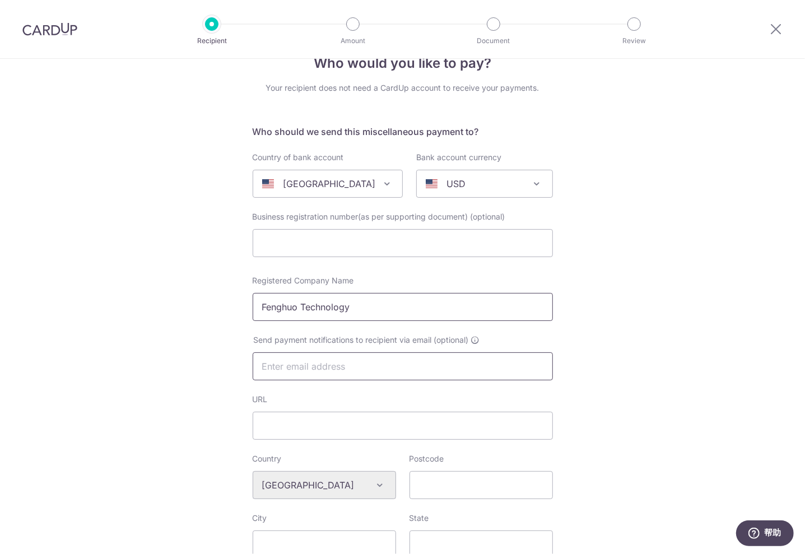
scroll to position [77, 0]
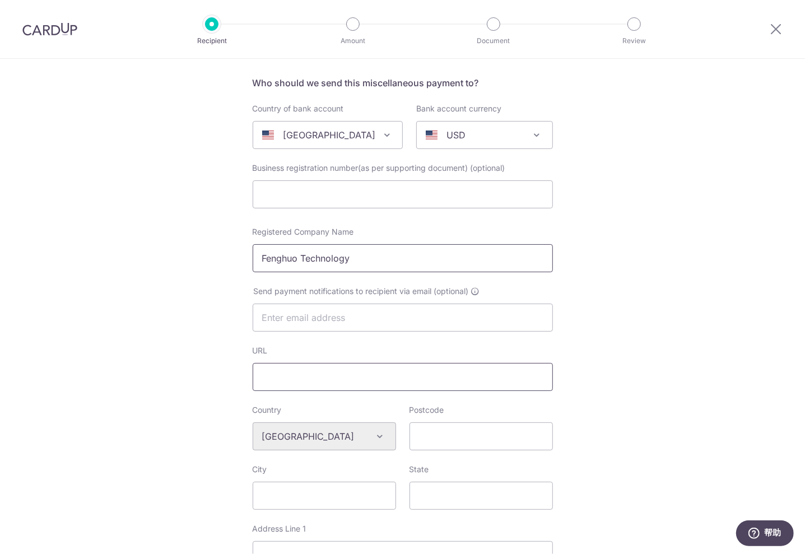
type input "Fenghuo Technology"
click at [327, 379] on input "URL" at bounding box center [403, 377] width 300 height 28
click at [183, 381] on div "Who would you like to pay? Your recipient does not need a CardUp account to rec…" at bounding box center [402, 452] width 805 height 940
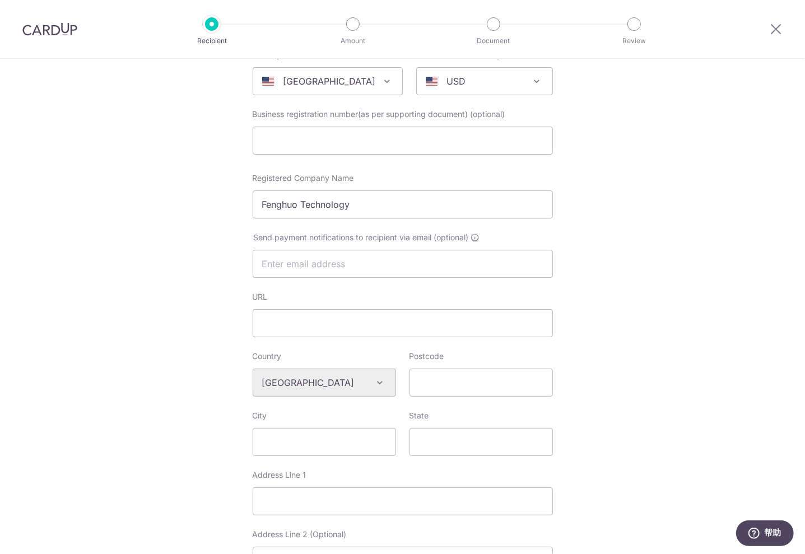
scroll to position [143, 0]
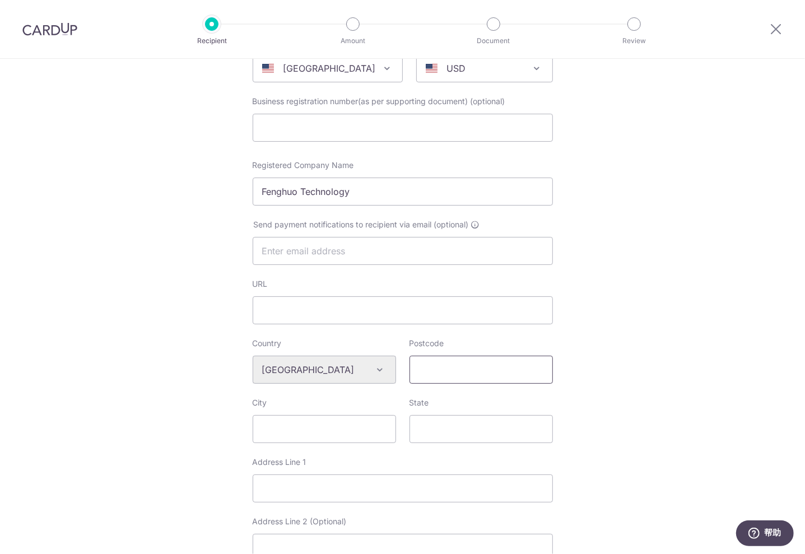
click at [414, 369] on input "Postcode" at bounding box center [481, 370] width 143 height 28
type input "92508"
type input "Riverside"
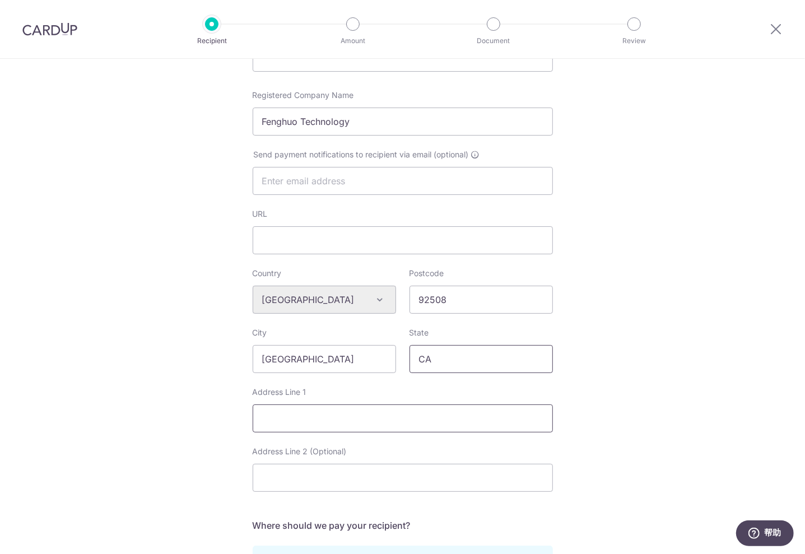
scroll to position [214, 0]
type input "CA"
click at [392, 427] on input "Address Line 1" at bounding box center [403, 418] width 300 height 28
type input "19510 Van Buren Blvd"
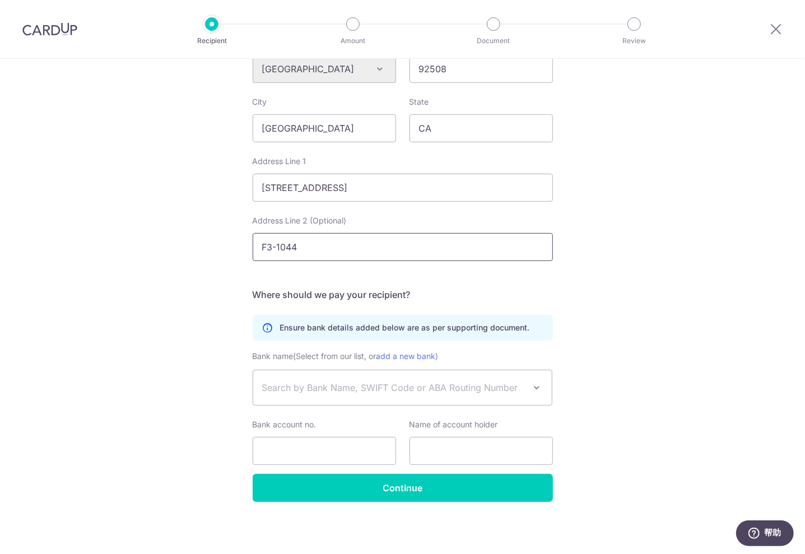
type input "F3-1044"
click at [417, 386] on span "Search by Bank Name, SWIFT Code or ABA Routing Number" at bounding box center [393, 387] width 263 height 13
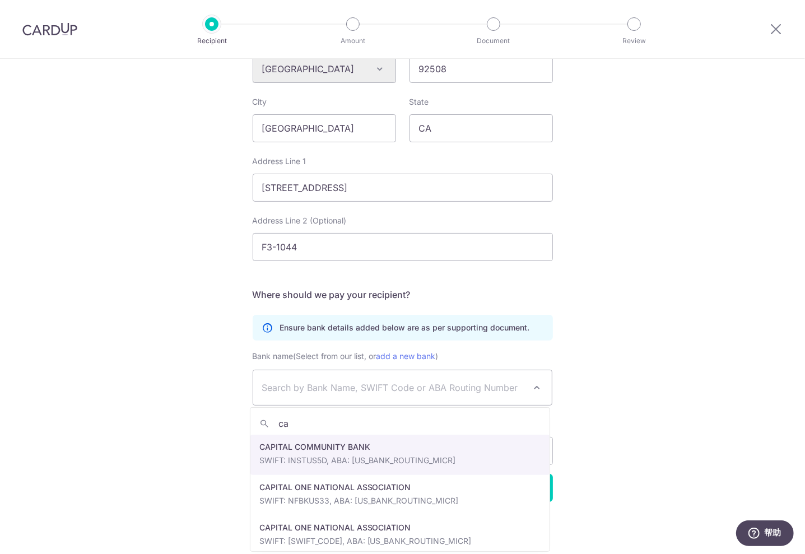
type input "c"
type input "0"
type input "capital one"
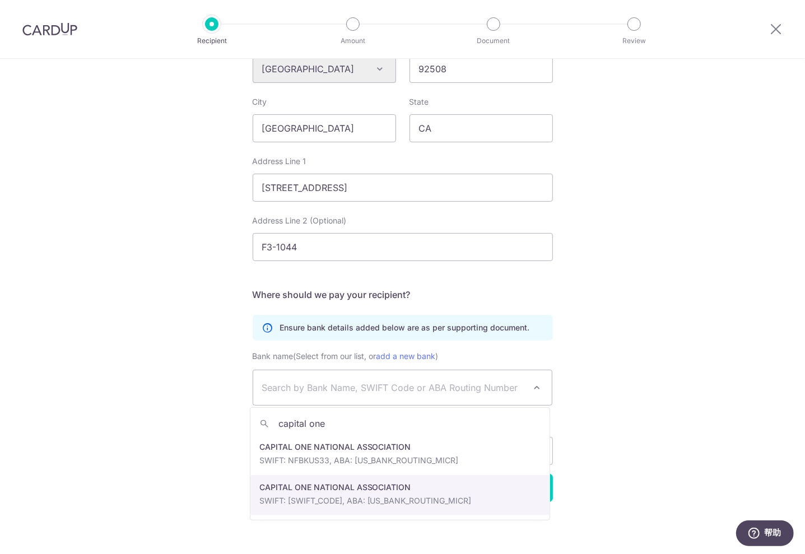
select select "589"
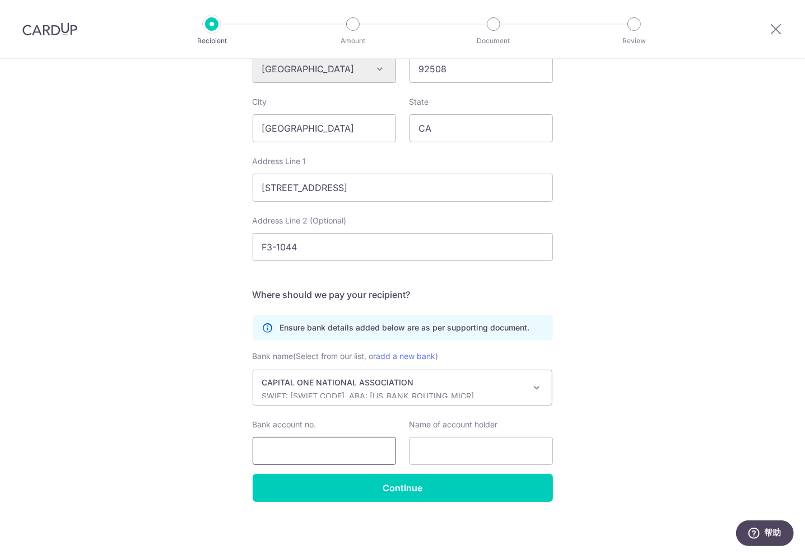
click at [354, 455] on input "Bank account no." at bounding box center [324, 451] width 143 height 28
type input "36354961915"
click at [442, 443] on input "text" at bounding box center [481, 451] width 143 height 28
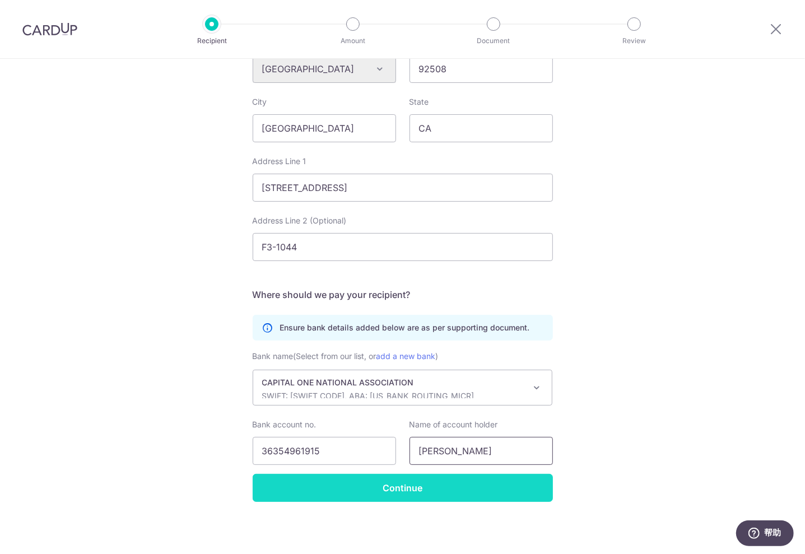
type input "Qi Wei"
click at [463, 481] on input "Continue" at bounding box center [403, 488] width 300 height 28
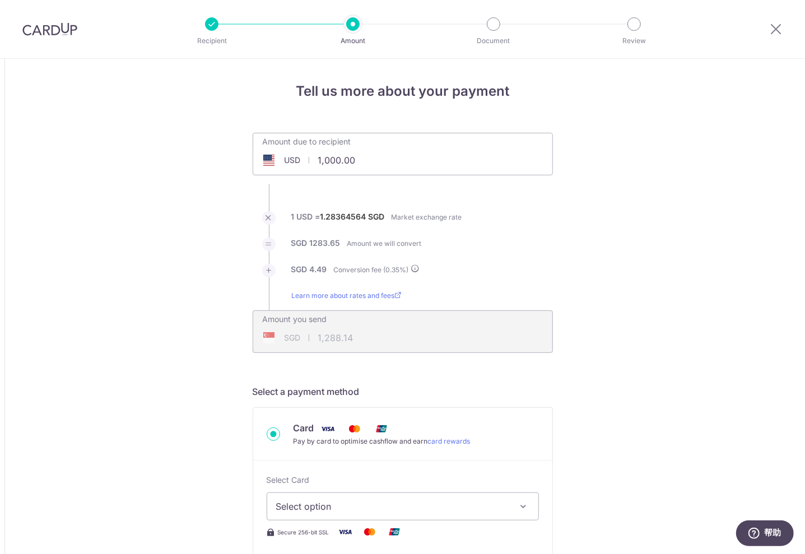
click at [396, 153] on div "Amount due to recipient USD 1,000.00 1000" at bounding box center [402, 146] width 299 height 26
click at [385, 156] on input "1,000.00" at bounding box center [339, 160] width 173 height 26
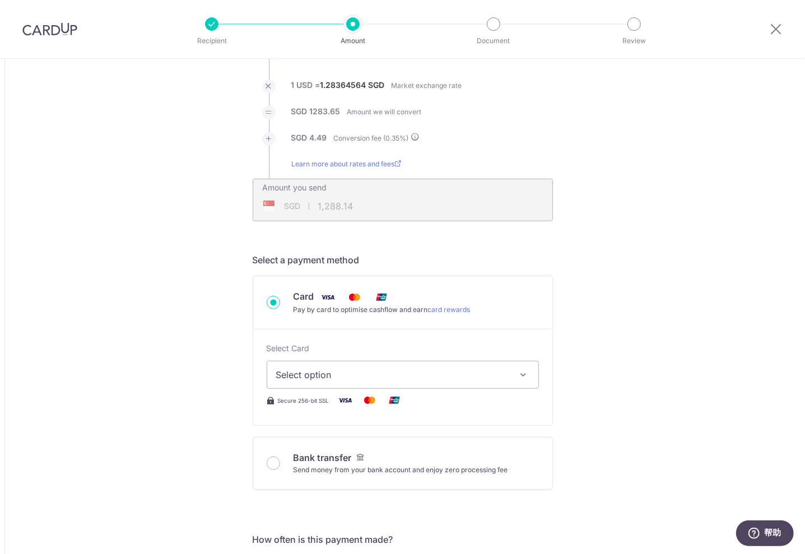
scroll to position [192, 0]
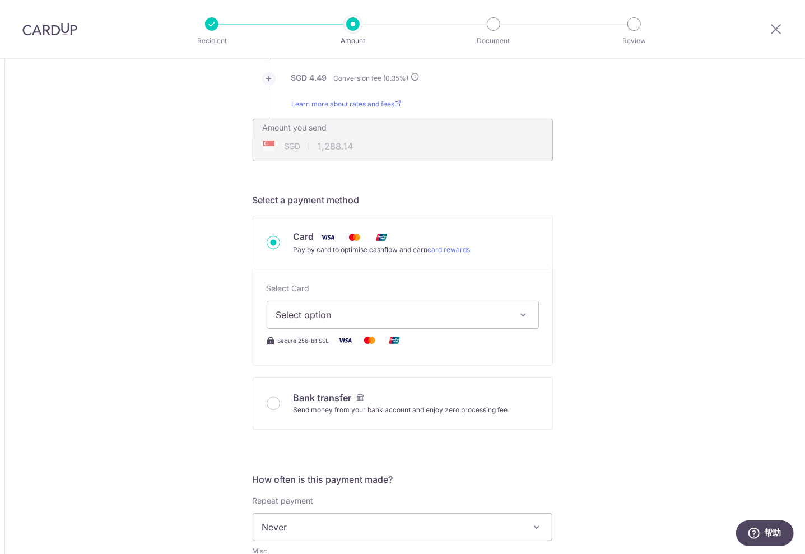
click at [493, 312] on span "Select option" at bounding box center [392, 314] width 233 height 13
type input "1,000.00"
type input "1,288.11"
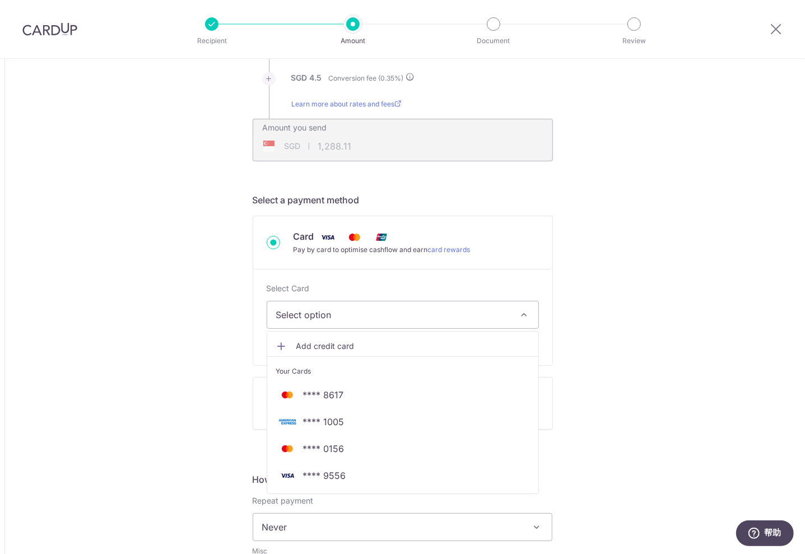
click at [488, 310] on span "Select option" at bounding box center [392, 314] width 233 height 13
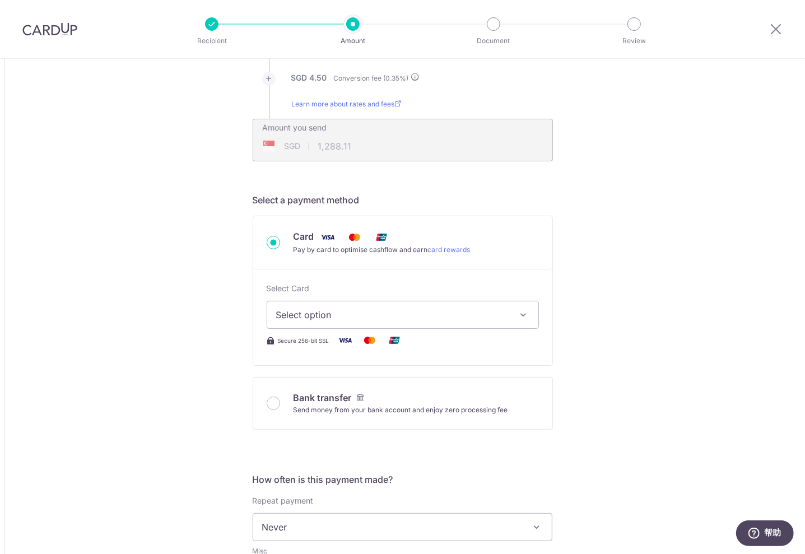
click at [488, 310] on span "Select option" at bounding box center [392, 314] width 233 height 13
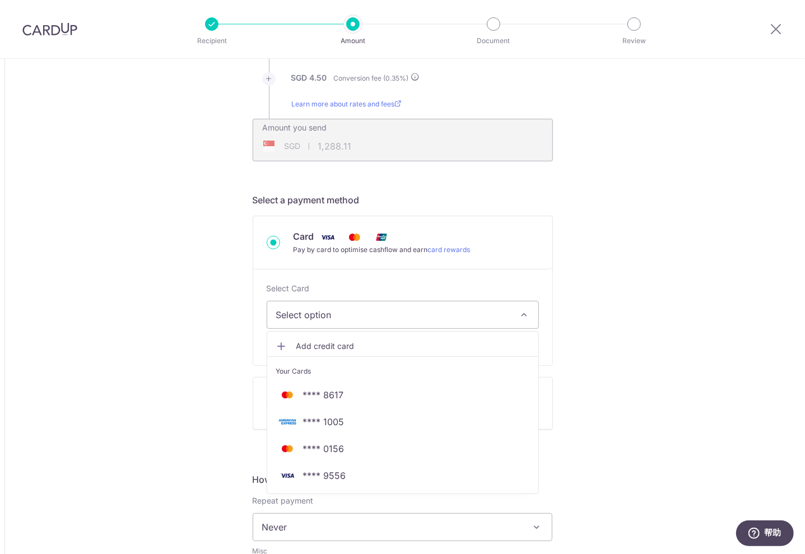
click at [331, 479] on span "**** 9556" at bounding box center [324, 475] width 43 height 13
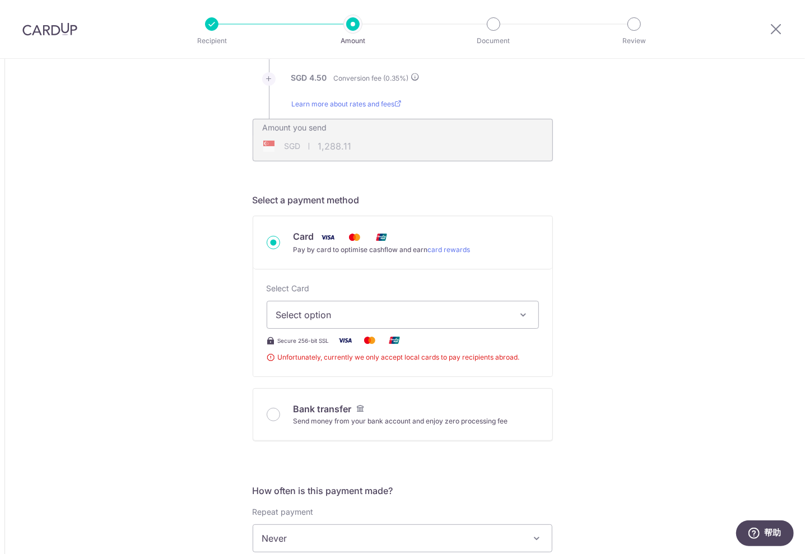
click at [440, 308] on span "Select option" at bounding box center [392, 314] width 233 height 13
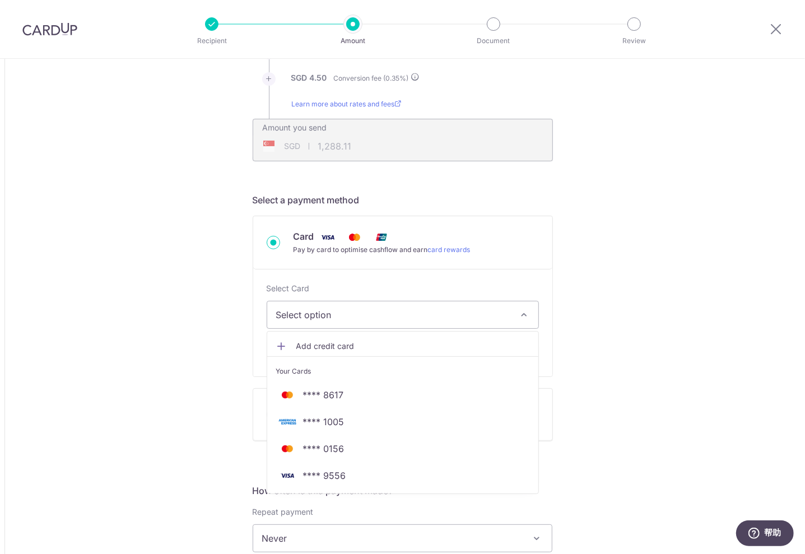
click at [373, 424] on span "**** 1005" at bounding box center [402, 421] width 253 height 13
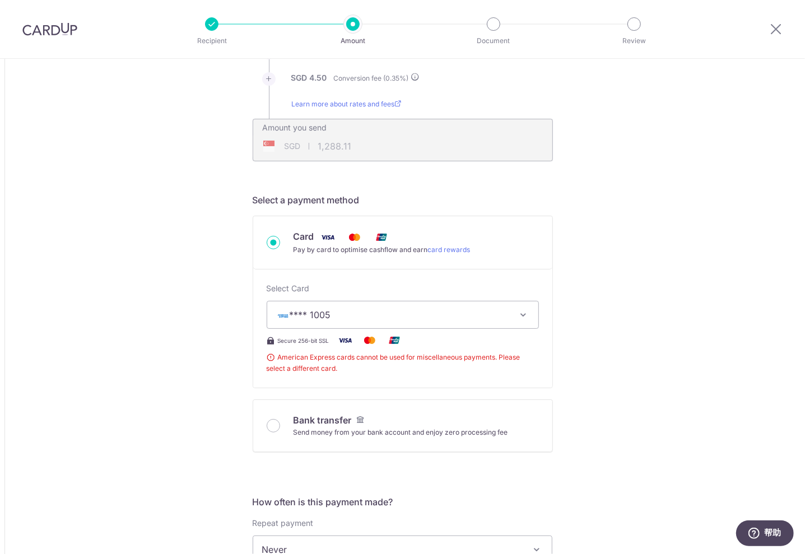
click at [438, 309] on span "**** 1005" at bounding box center [392, 314] width 233 height 13
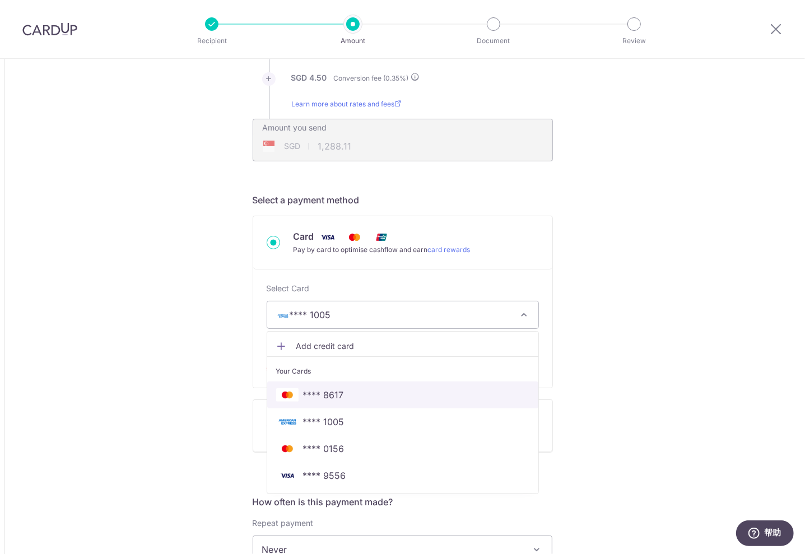
click at [329, 402] on link "**** 8617" at bounding box center [402, 395] width 271 height 27
type input "1,000.00"
type input "1,288.14"
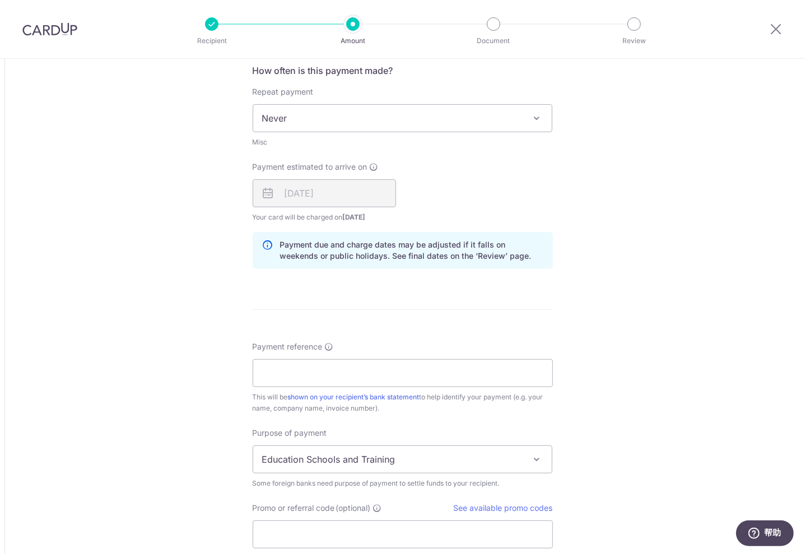
scroll to position [738, 0]
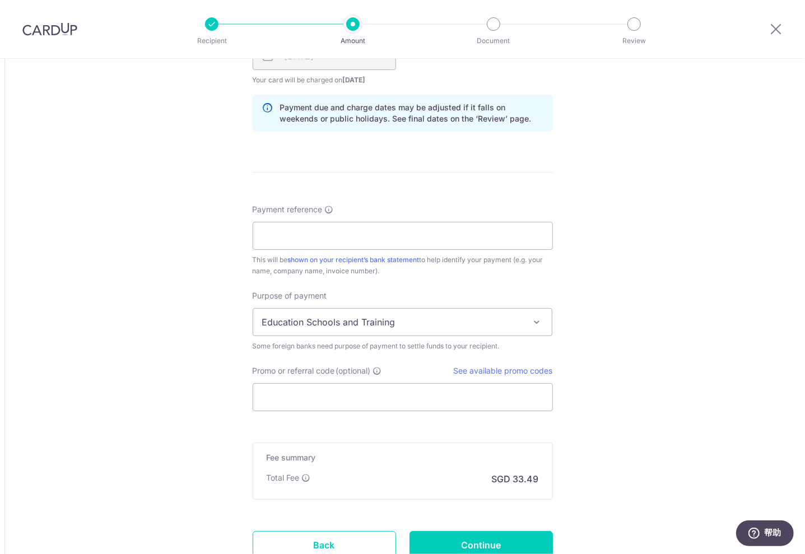
click at [493, 320] on span "Education Schools and Training" at bounding box center [402, 322] width 299 height 27
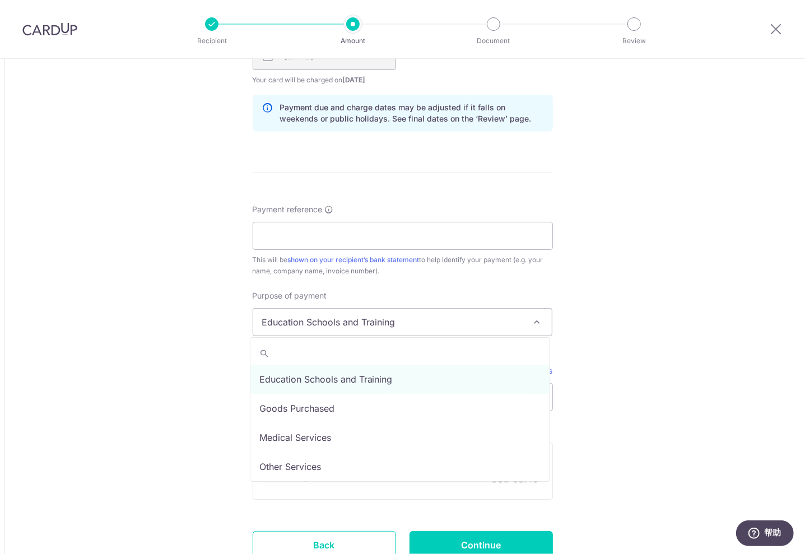
click at [517, 317] on span "Education Schools and Training" at bounding box center [402, 322] width 299 height 27
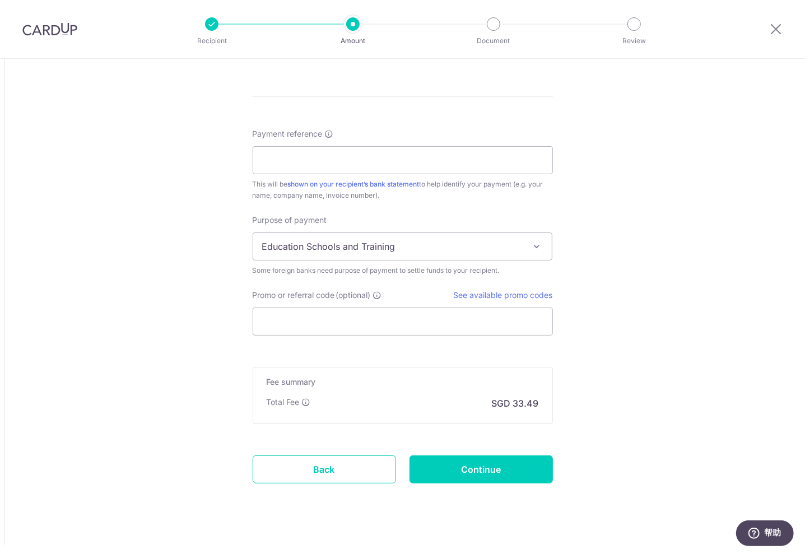
scroll to position [826, 0]
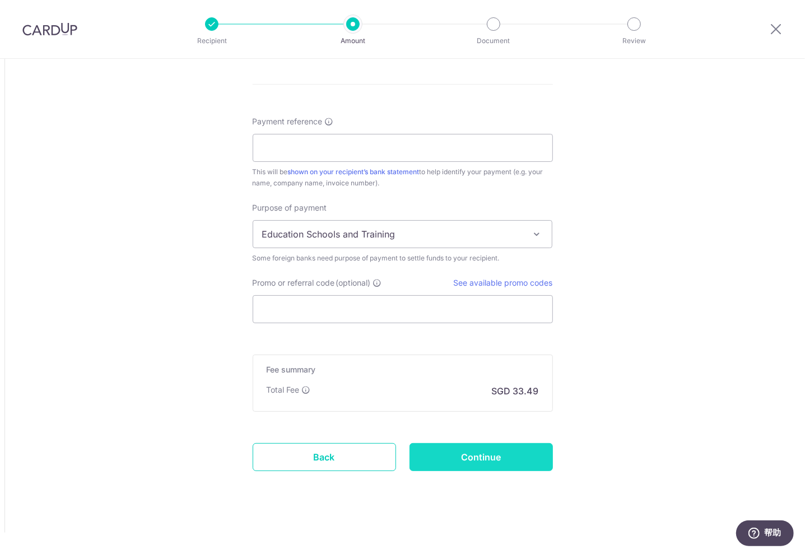
click at [518, 448] on input "Continue" at bounding box center [481, 457] width 143 height 28
type input "Create Schedule"
